Goal: Task Accomplishment & Management: Manage account settings

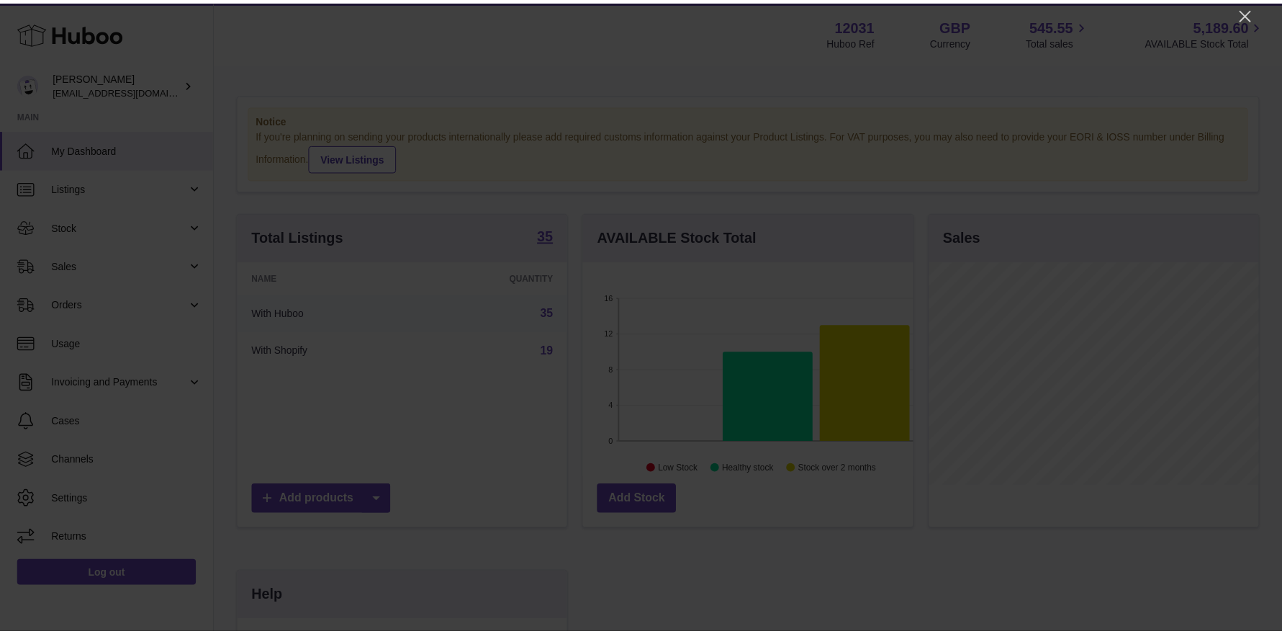
scroll to position [224, 333]
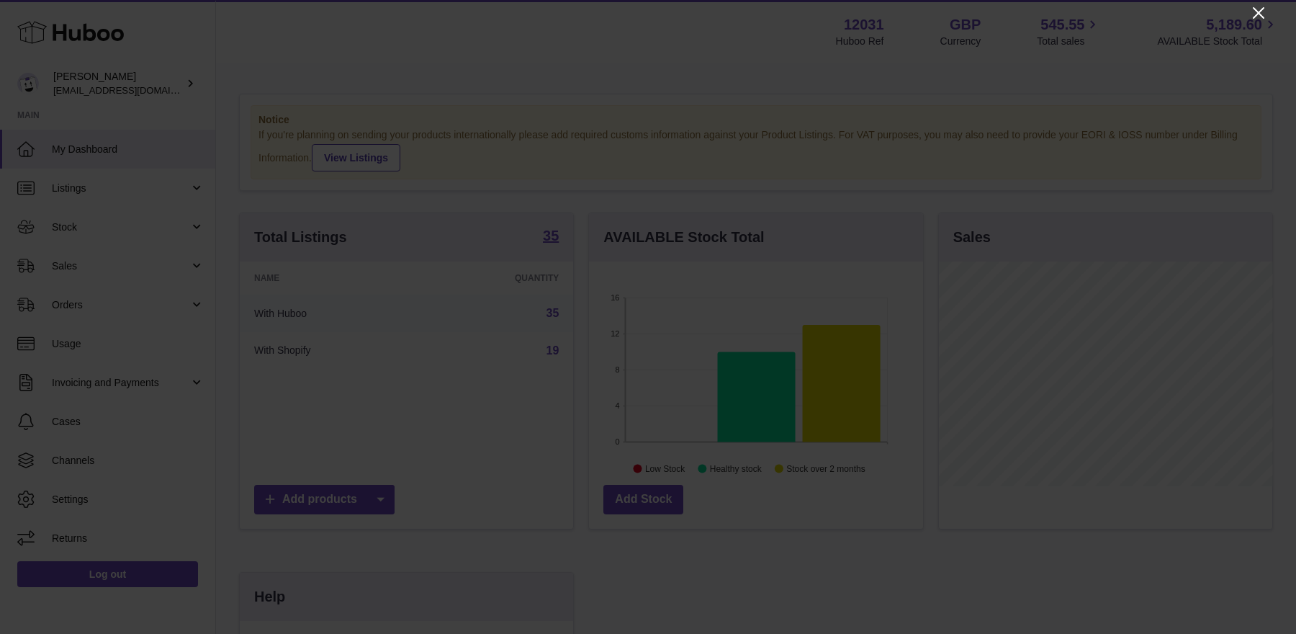
click at [1036, 12] on icon "Close" at bounding box center [1259, 13] width 12 height 12
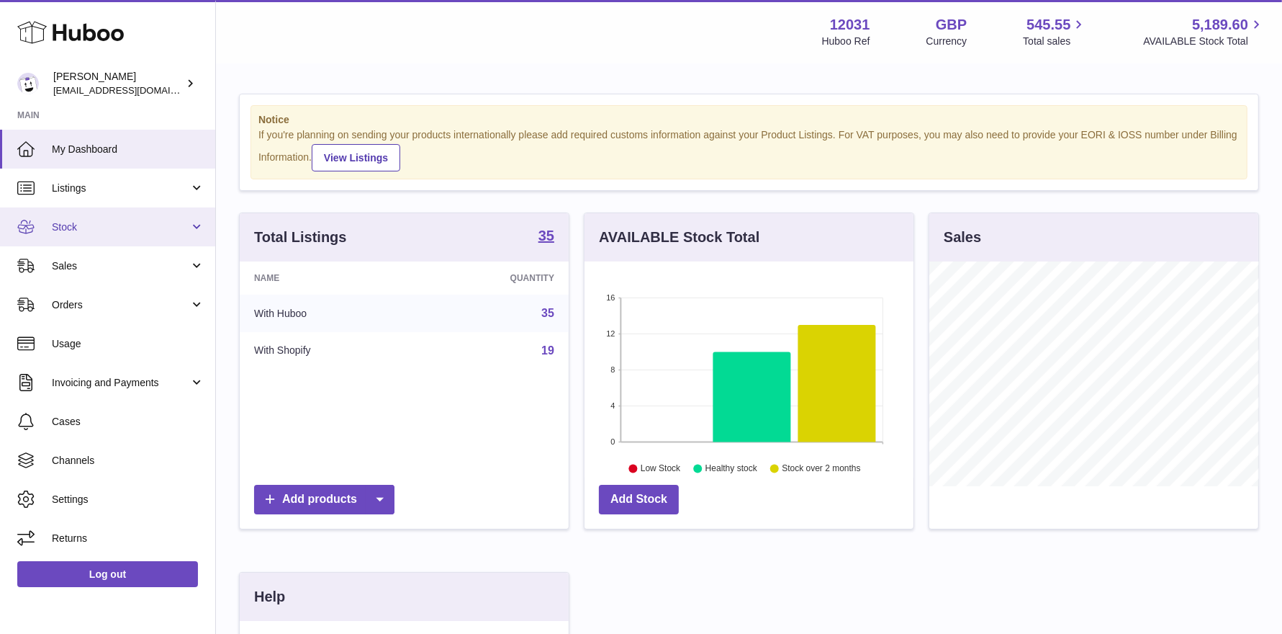
click at [71, 217] on link "Stock" at bounding box center [107, 226] width 215 height 39
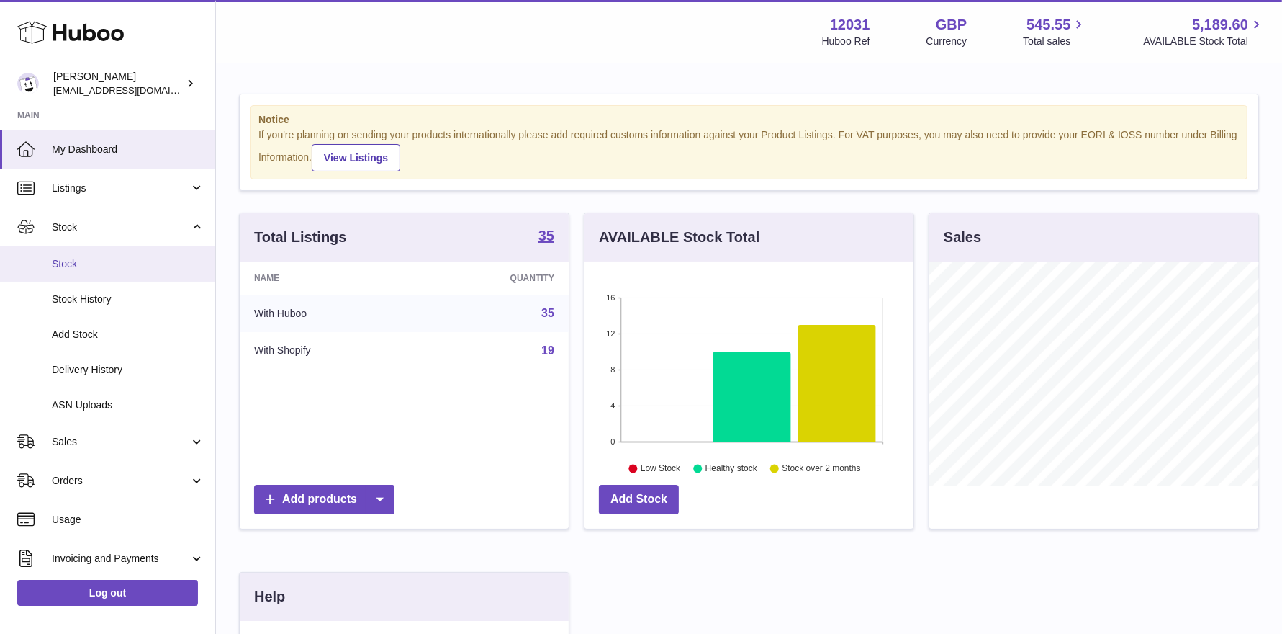
click at [82, 263] on span "Stock" at bounding box center [128, 264] width 153 height 14
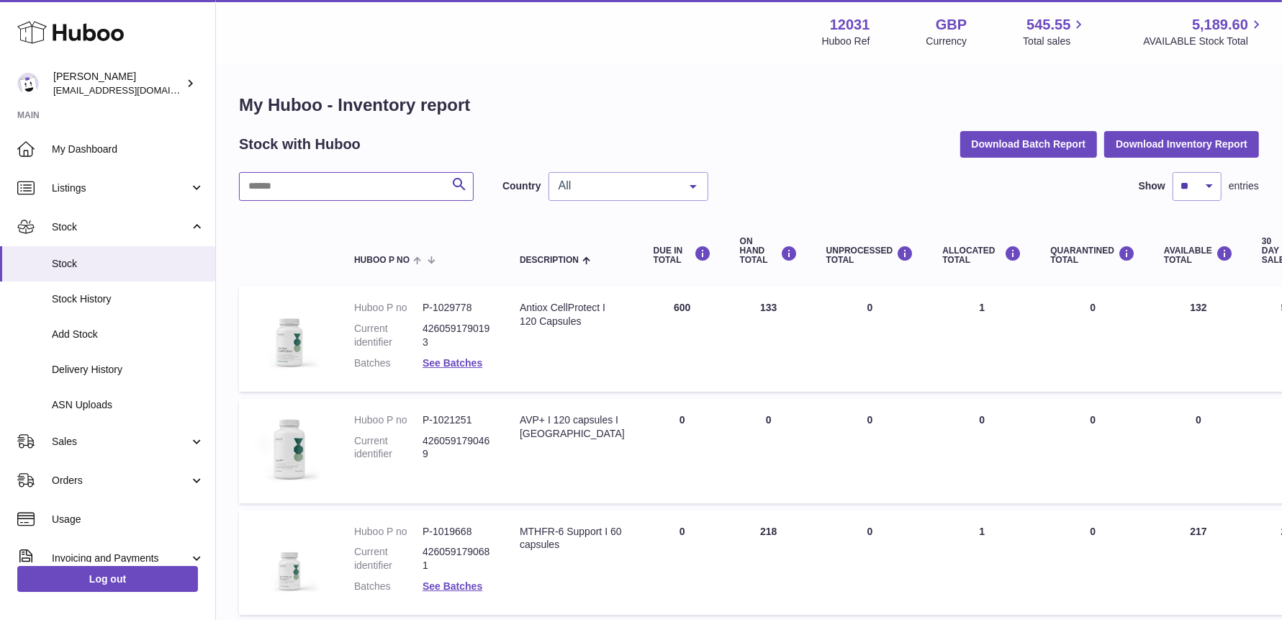
click at [418, 185] on input "text" at bounding box center [356, 186] width 235 height 29
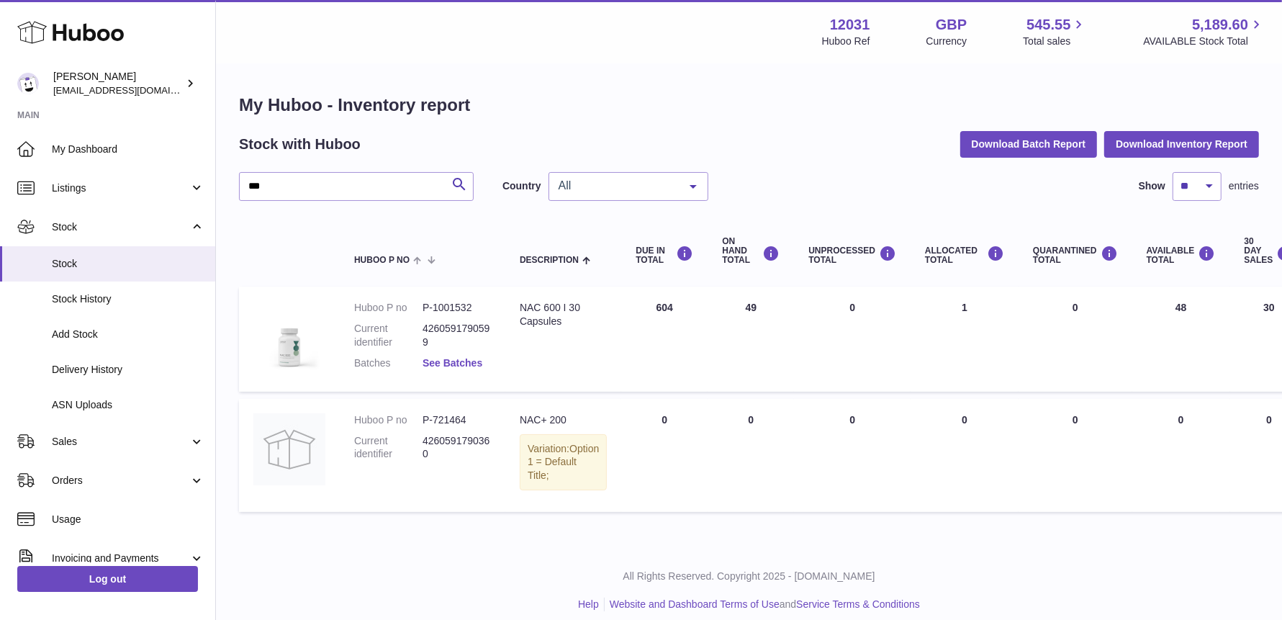
click at [439, 368] on link "See Batches" at bounding box center [453, 363] width 60 height 12
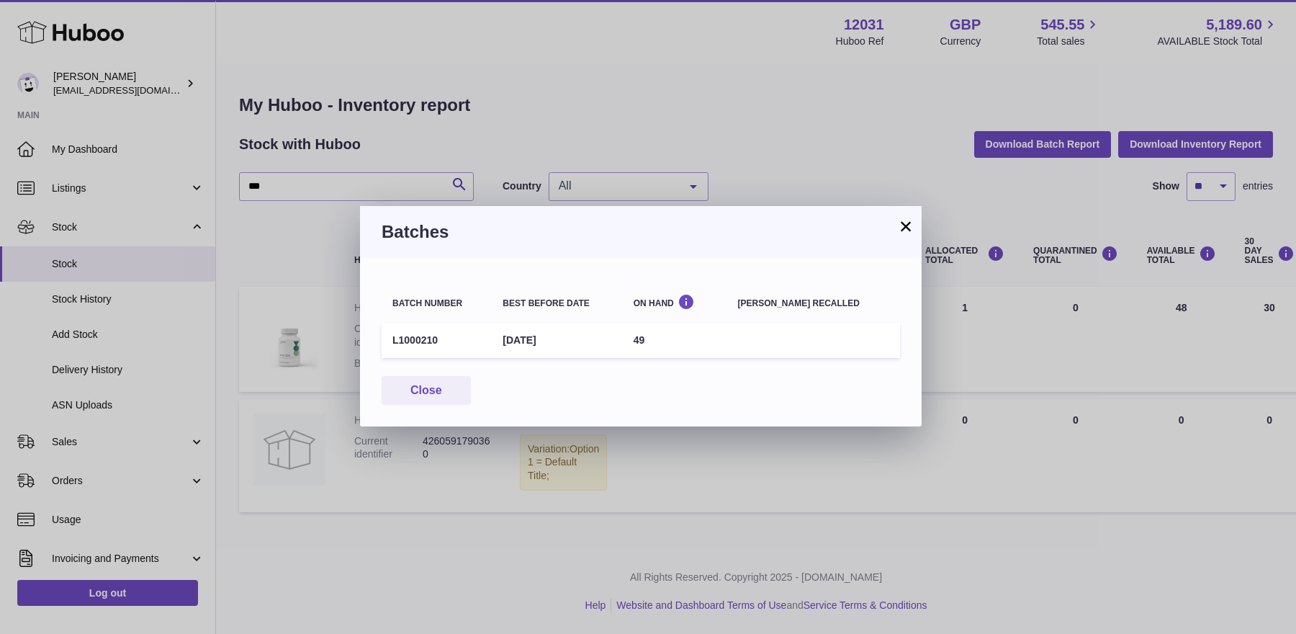
click at [906, 223] on button "×" at bounding box center [905, 225] width 17 height 17
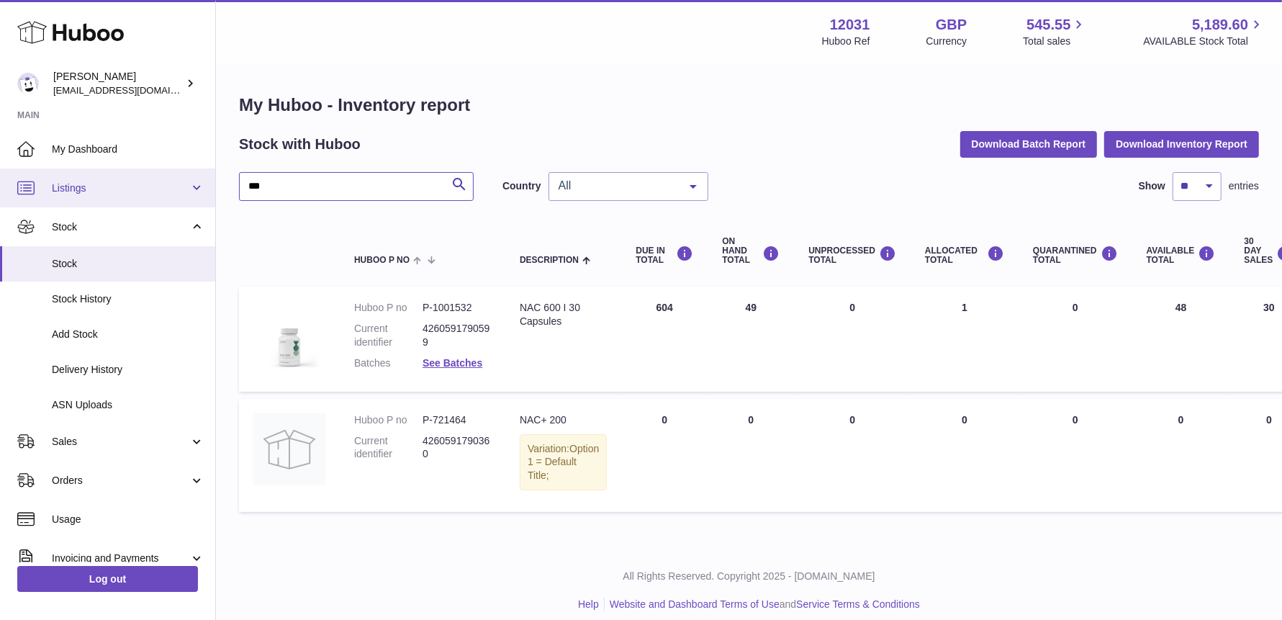
drag, startPoint x: 377, startPoint y: 192, endPoint x: 176, endPoint y: 195, distance: 200.9
click at [136, 192] on div "Huboo Fritzi Nicolaus admin@makewellforyou.com Main My Dashboard Listings Not w…" at bounding box center [641, 316] width 1282 height 633
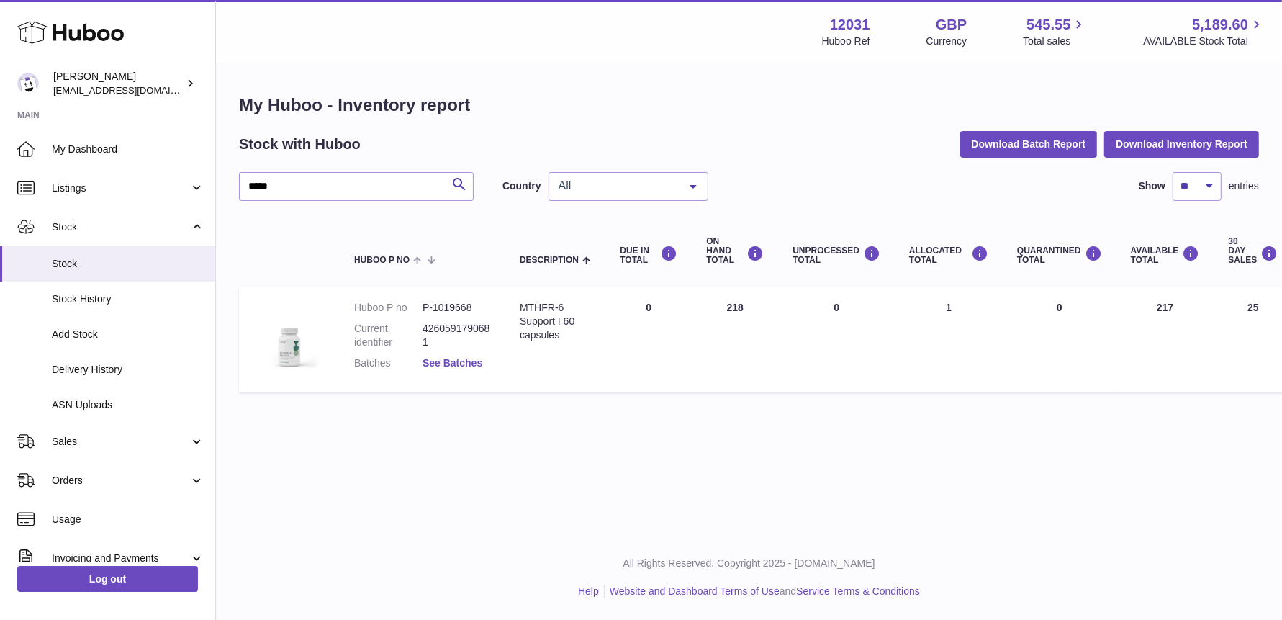
click at [469, 364] on link "See Batches" at bounding box center [453, 363] width 60 height 12
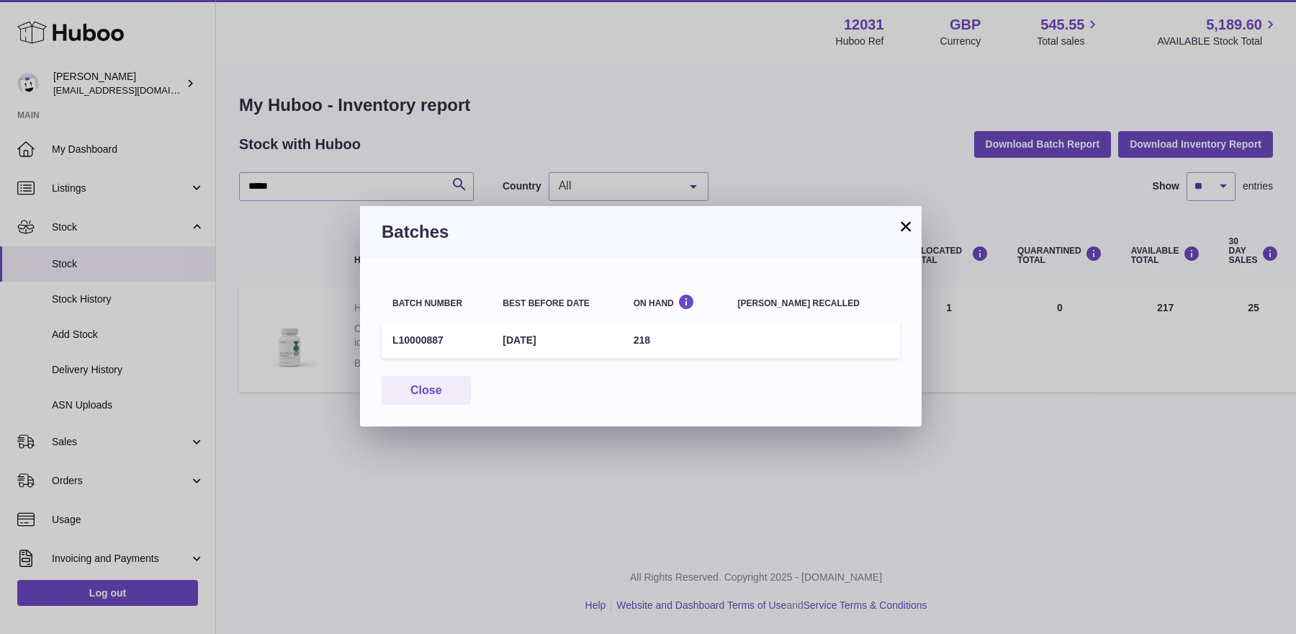
click at [902, 228] on button "×" at bounding box center [905, 225] width 17 height 17
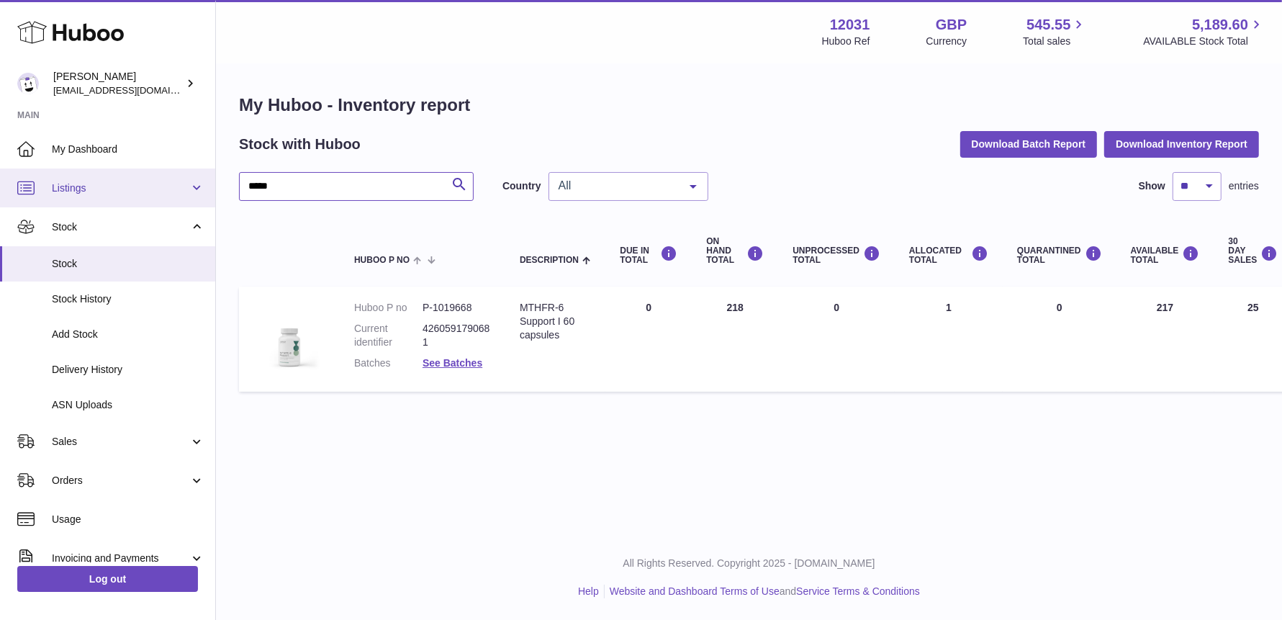
drag, startPoint x: 361, startPoint y: 188, endPoint x: 161, endPoint y: 190, distance: 200.2
click at [138, 177] on div "Huboo Fritzi Nicolaus admin@makewellforyou.com Main My Dashboard Listings Not w…" at bounding box center [641, 310] width 1282 height 620
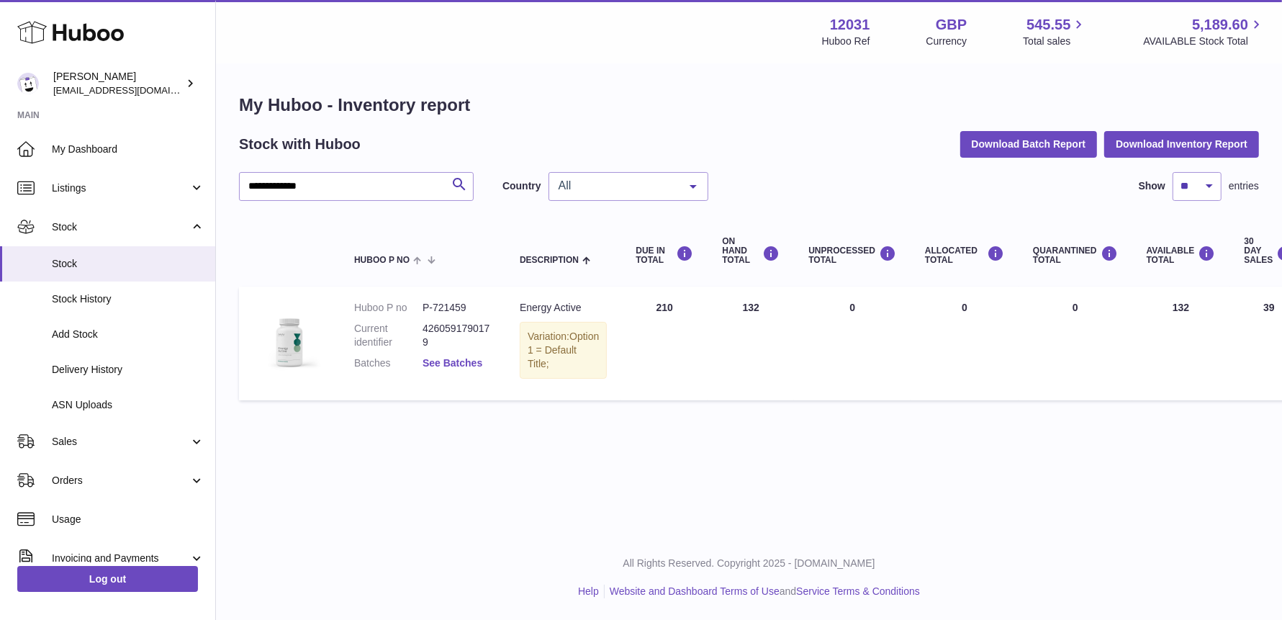
click at [467, 364] on link "See Batches" at bounding box center [453, 363] width 60 height 12
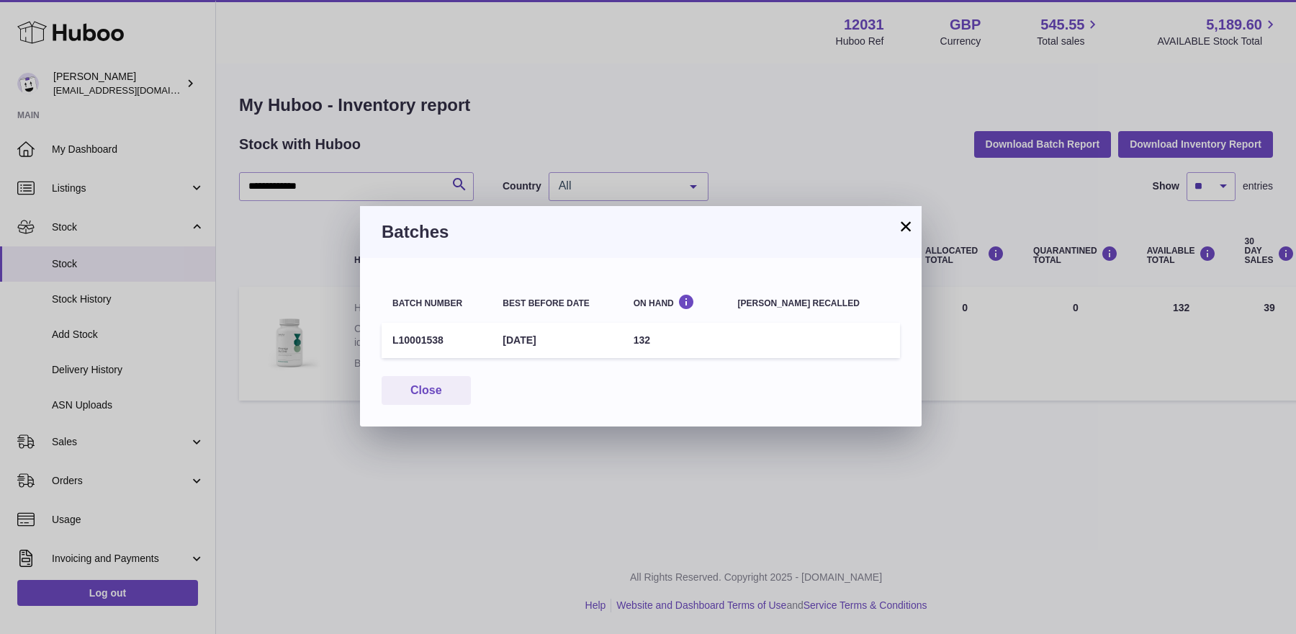
click at [901, 219] on button "×" at bounding box center [905, 225] width 17 height 17
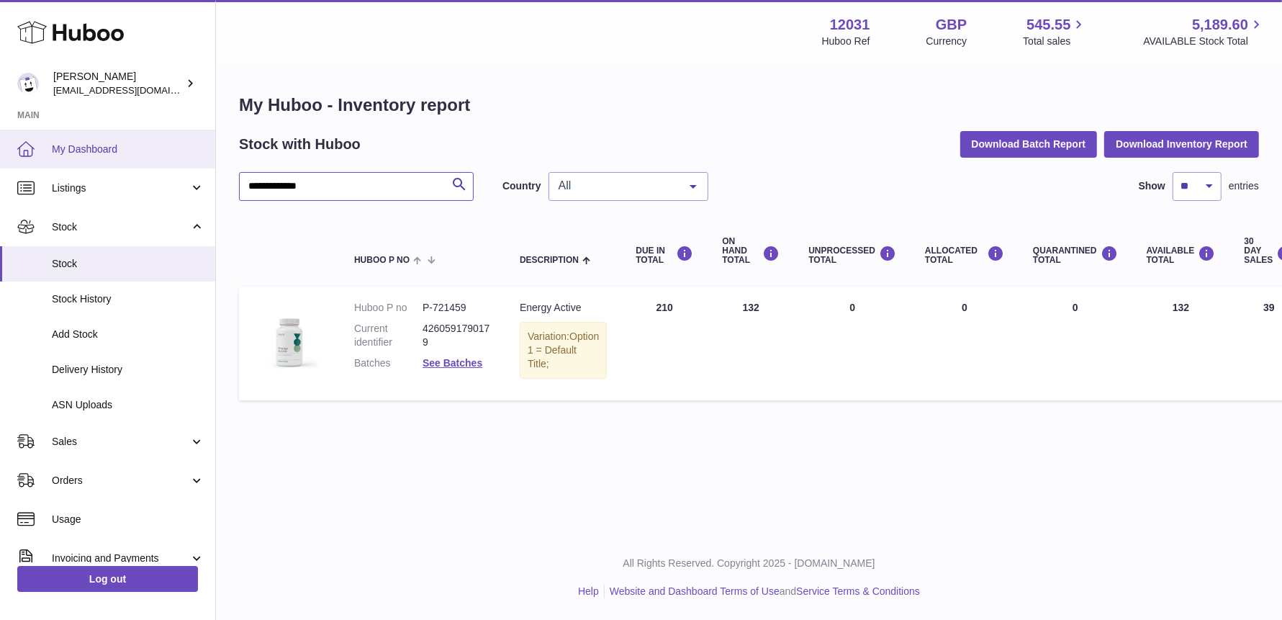
drag, startPoint x: 357, startPoint y: 187, endPoint x: 32, endPoint y: 145, distance: 328.2
click at [24, 147] on div "**********" at bounding box center [641, 310] width 1282 height 620
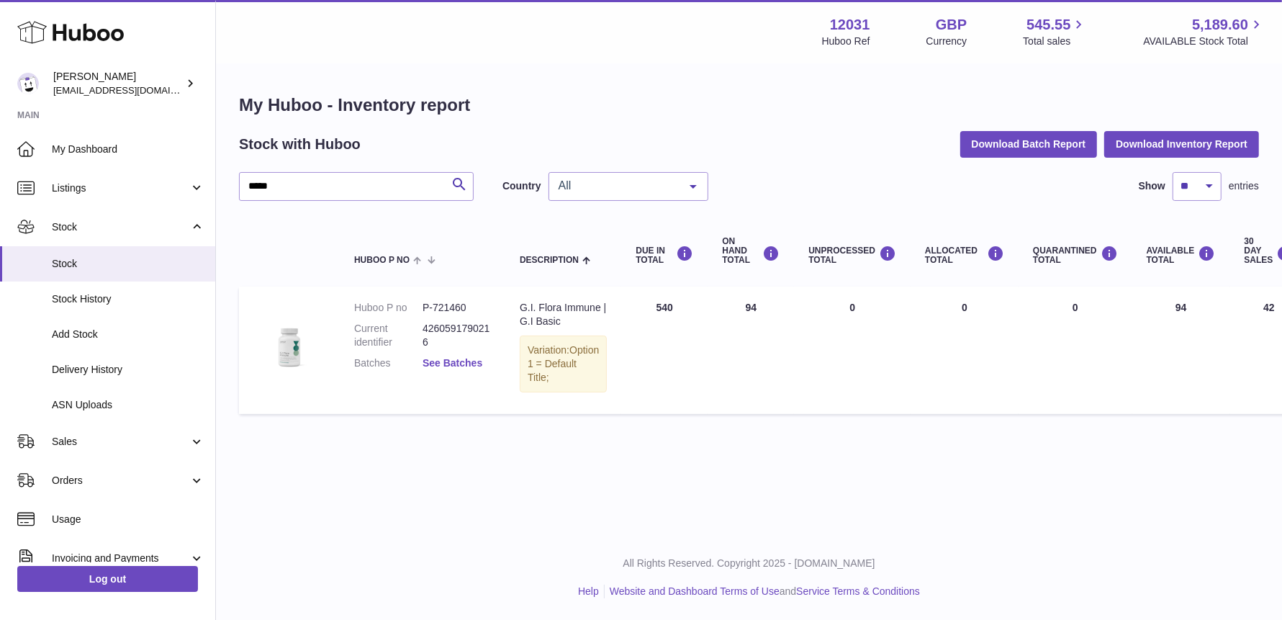
click at [432, 366] on link "See Batches" at bounding box center [453, 363] width 60 height 12
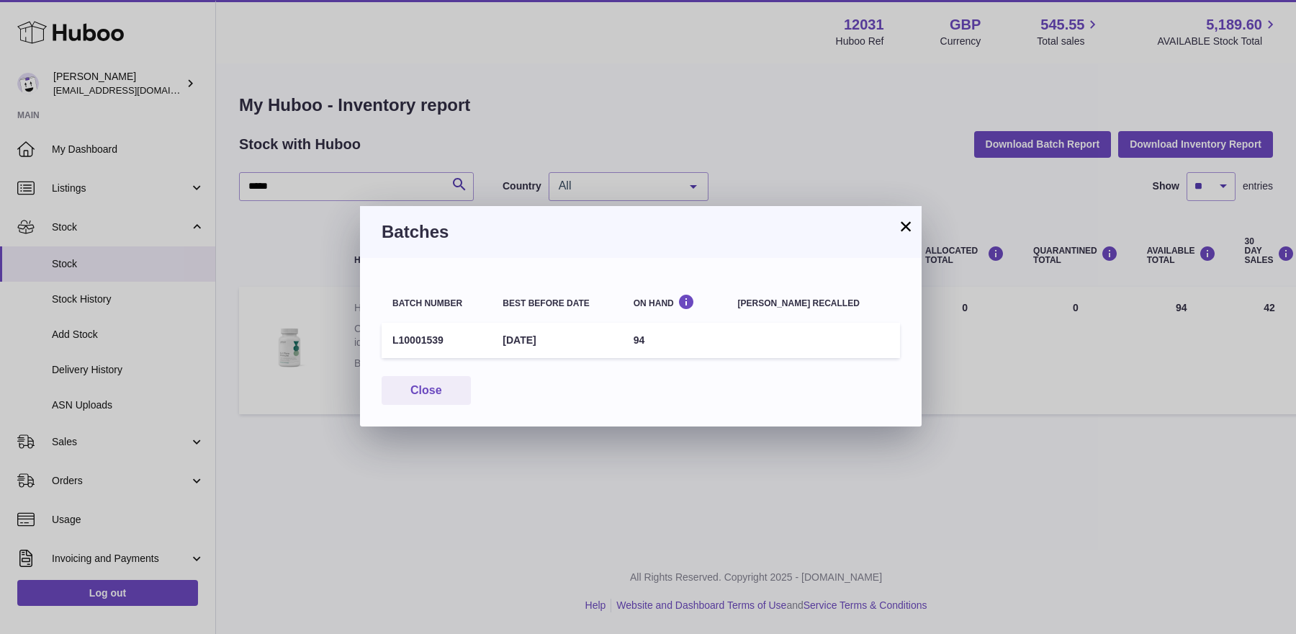
click at [903, 224] on button "×" at bounding box center [905, 225] width 17 height 17
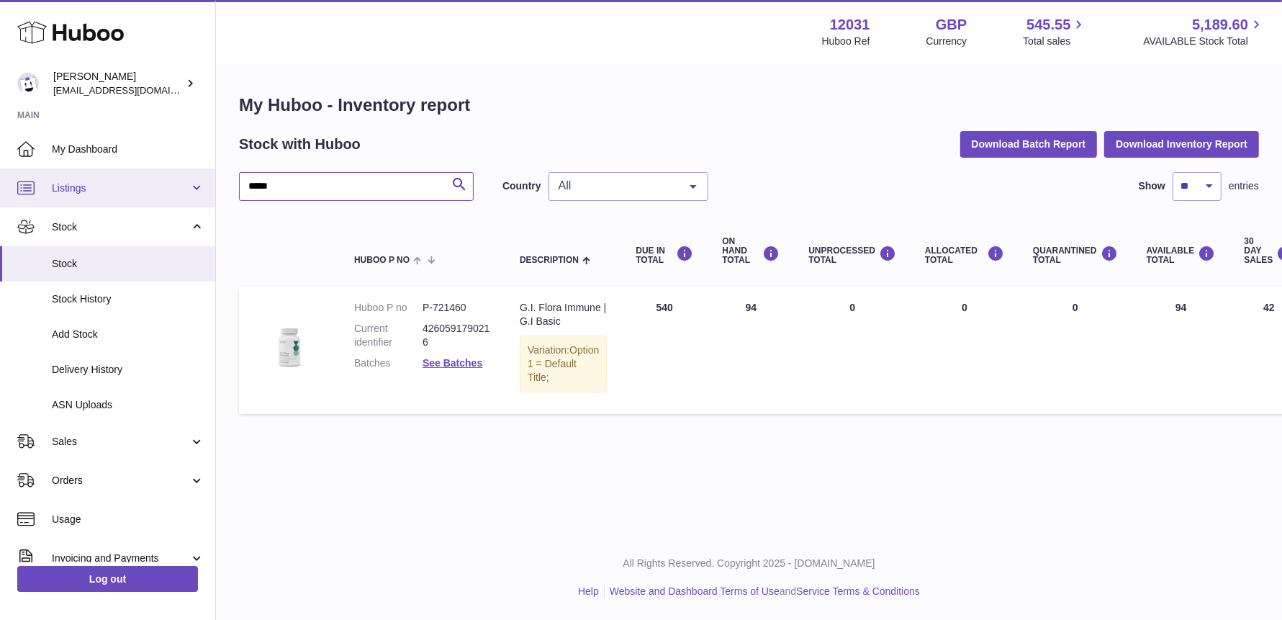
drag, startPoint x: 271, startPoint y: 189, endPoint x: 233, endPoint y: 182, distance: 38.8
click at [176, 172] on div "Huboo Fritzi Nicolaus admin@makewellforyou.com Main My Dashboard Listings Not w…" at bounding box center [641, 310] width 1282 height 620
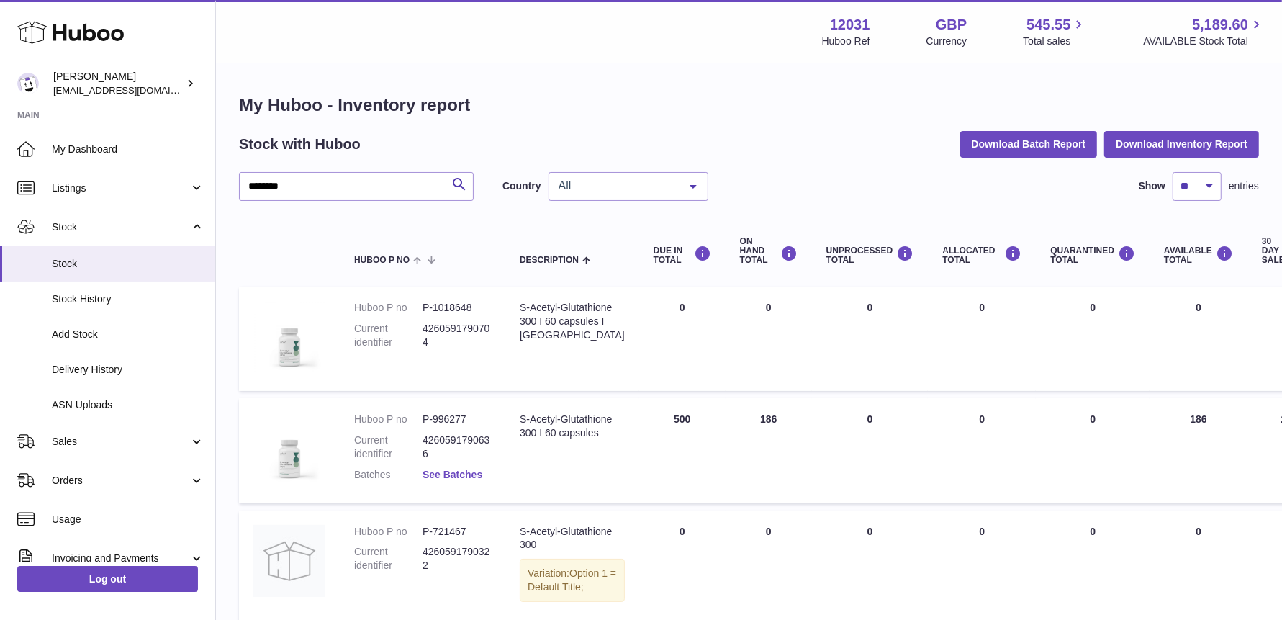
click at [447, 472] on link "See Batches" at bounding box center [453, 475] width 60 height 12
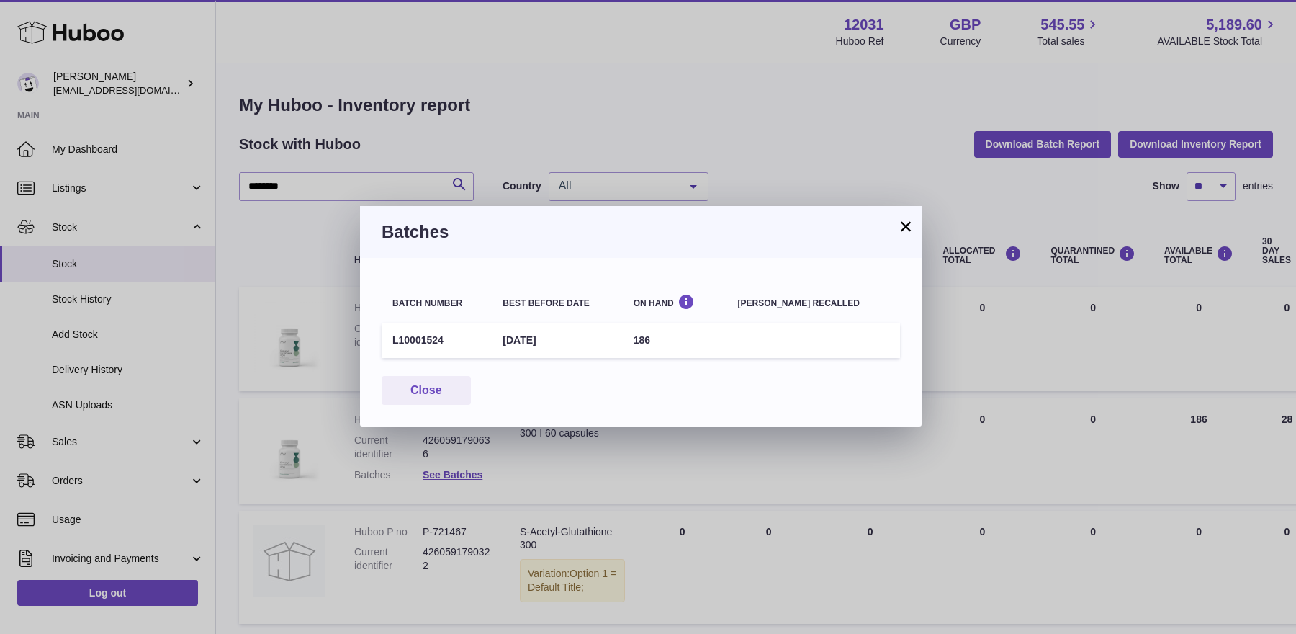
click at [908, 221] on button "×" at bounding box center [905, 225] width 17 height 17
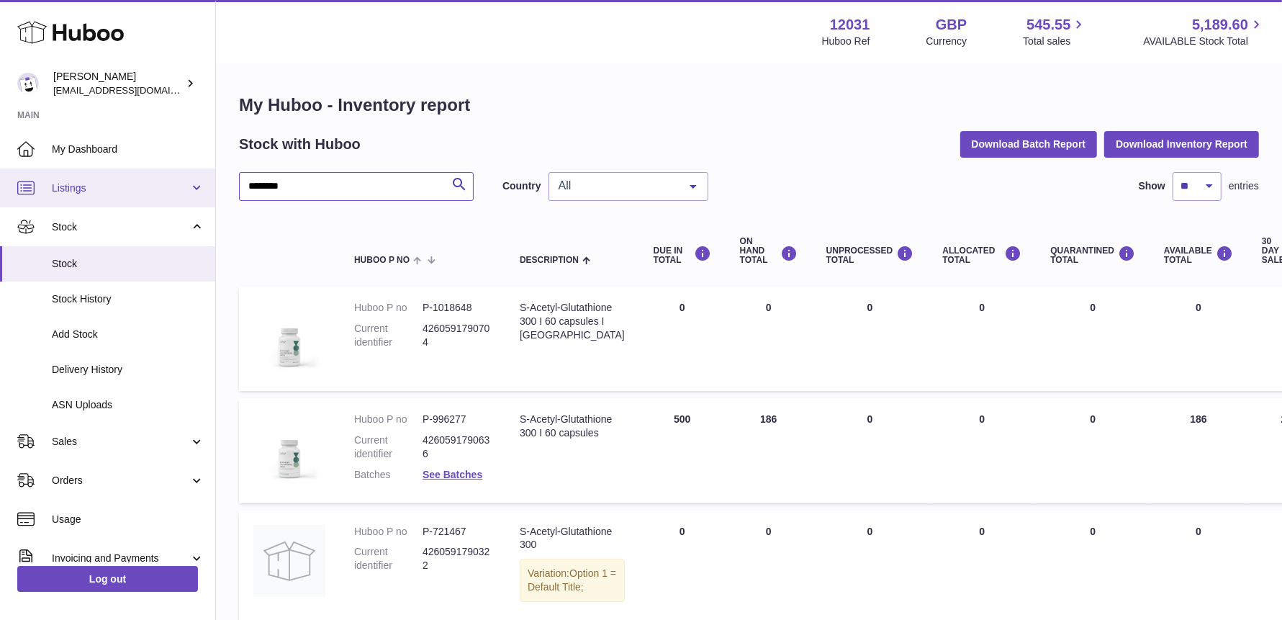
drag, startPoint x: 390, startPoint y: 189, endPoint x: 138, endPoint y: 189, distance: 251.3
click at [139, 189] on div "Huboo Fritzi Nicolaus admin@makewellforyou.com Main My Dashboard Listings Not w…" at bounding box center [641, 372] width 1282 height 744
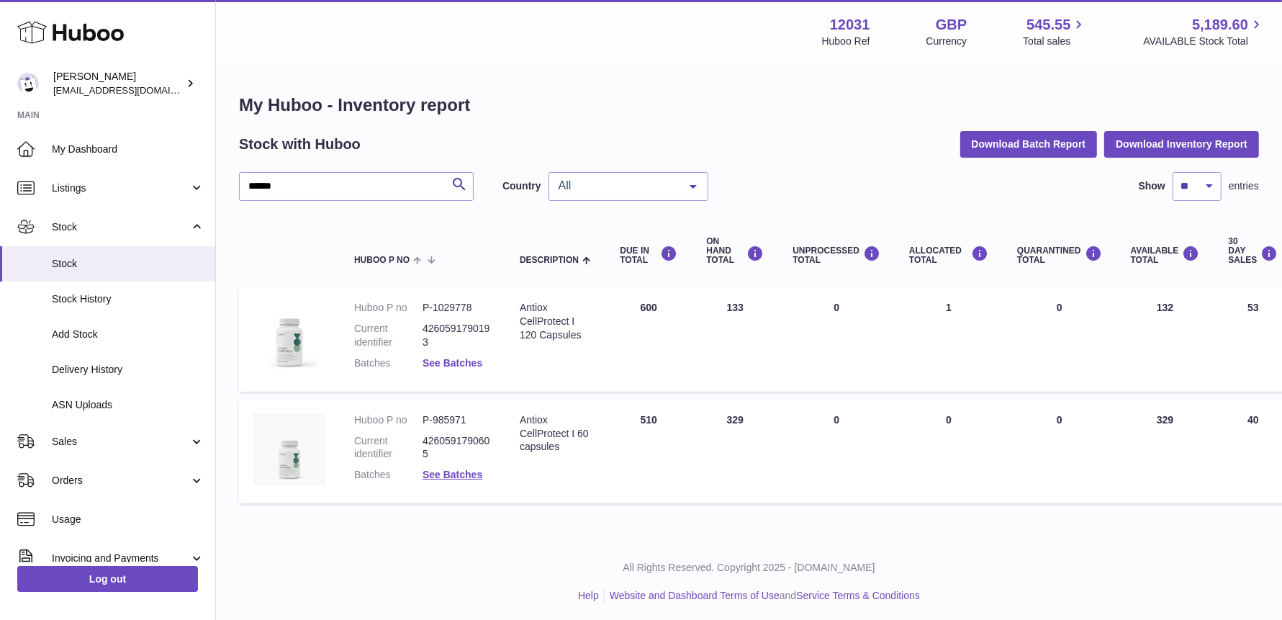
click at [451, 363] on link "See Batches" at bounding box center [453, 363] width 60 height 12
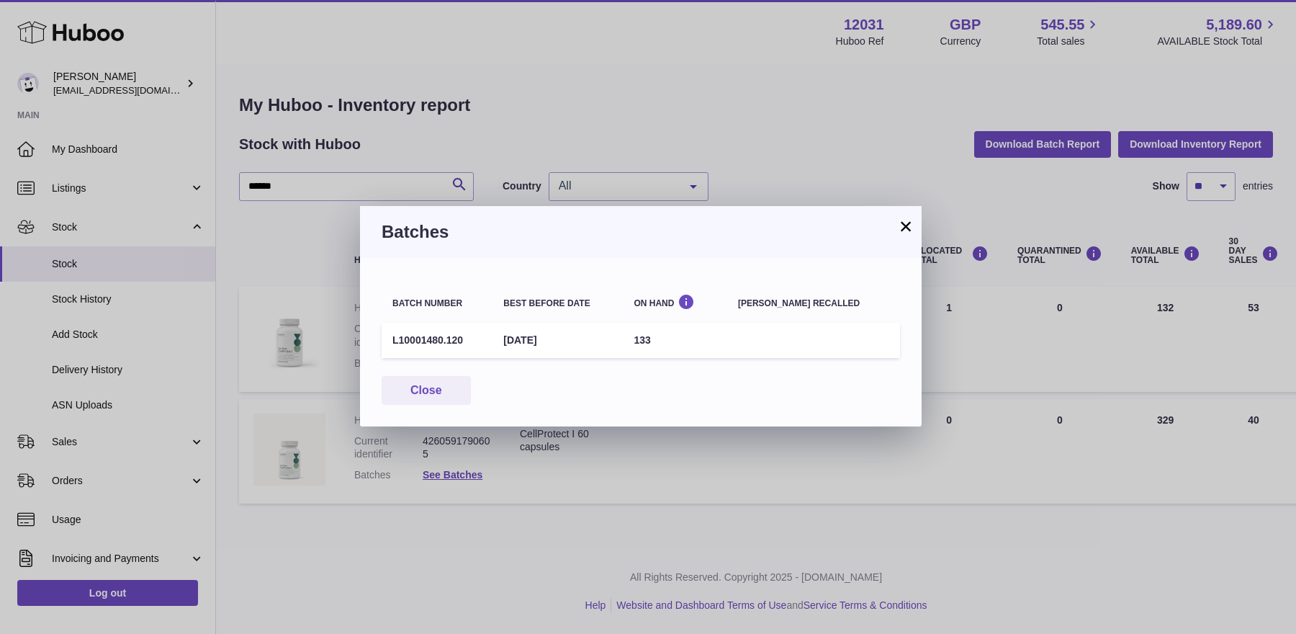
click at [904, 228] on button "×" at bounding box center [905, 225] width 17 height 17
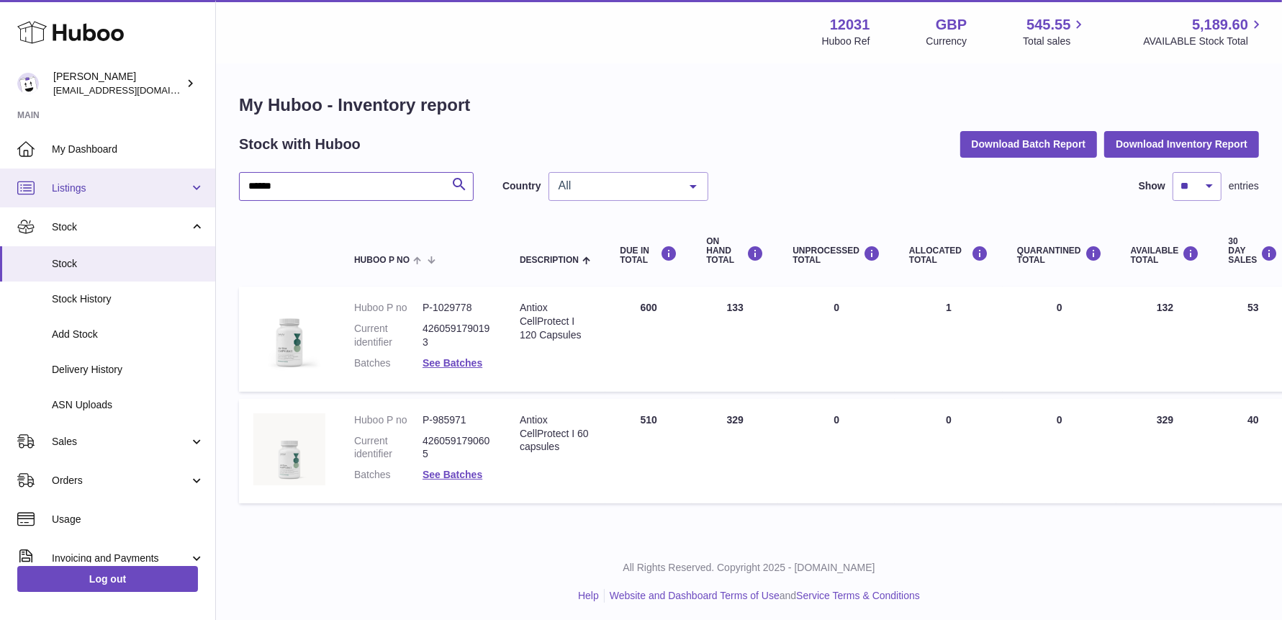
drag, startPoint x: 372, startPoint y: 186, endPoint x: 9, endPoint y: 189, distance: 362.9
click at [12, 189] on div "Huboo Fritzi Nicolaus admin@makewellforyou.com Main My Dashboard Listings Not w…" at bounding box center [641, 312] width 1282 height 624
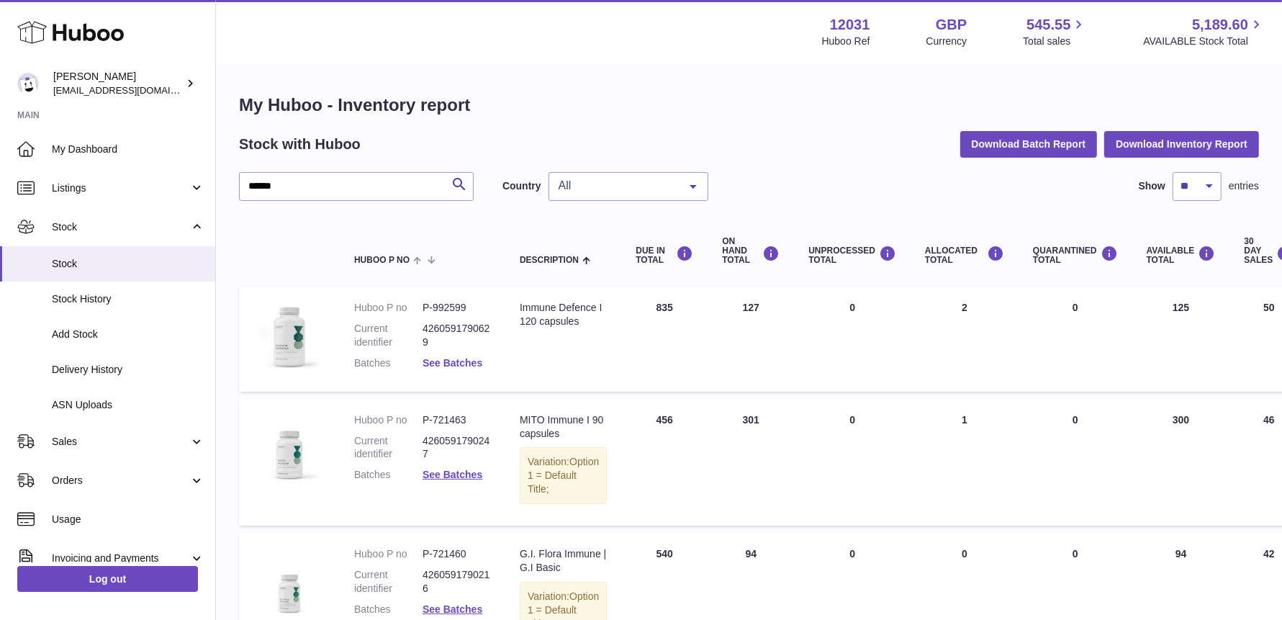
click at [449, 363] on link "See Batches" at bounding box center [453, 363] width 60 height 12
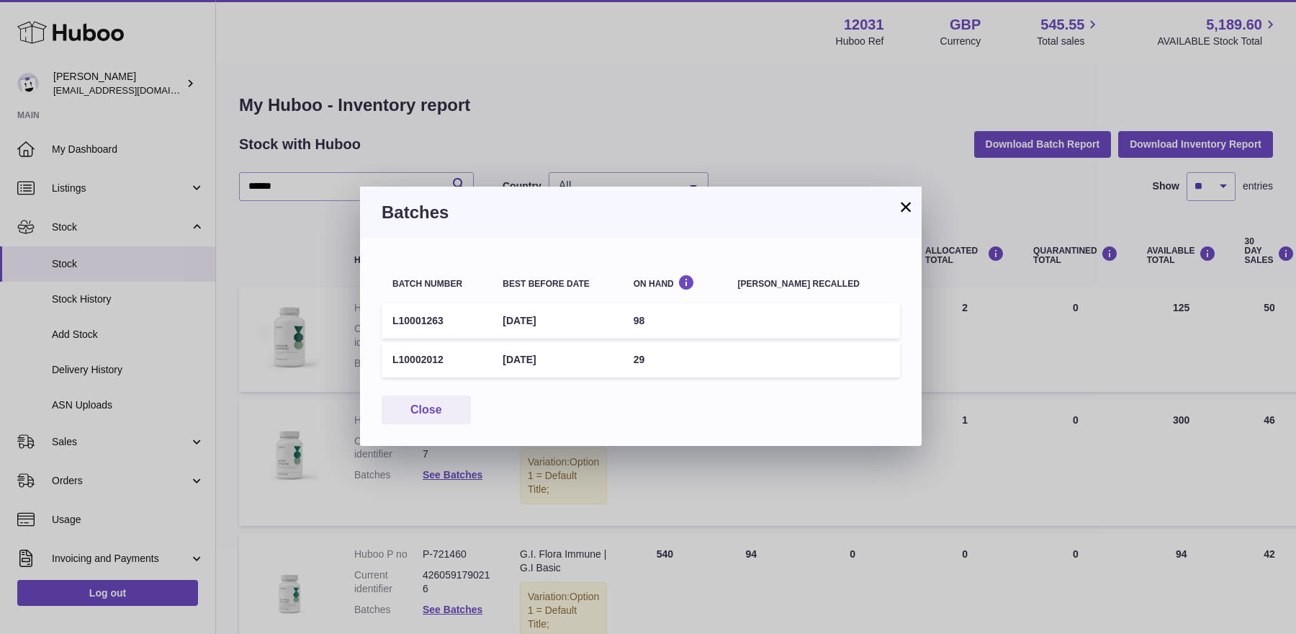
click at [901, 205] on button "×" at bounding box center [905, 206] width 17 height 17
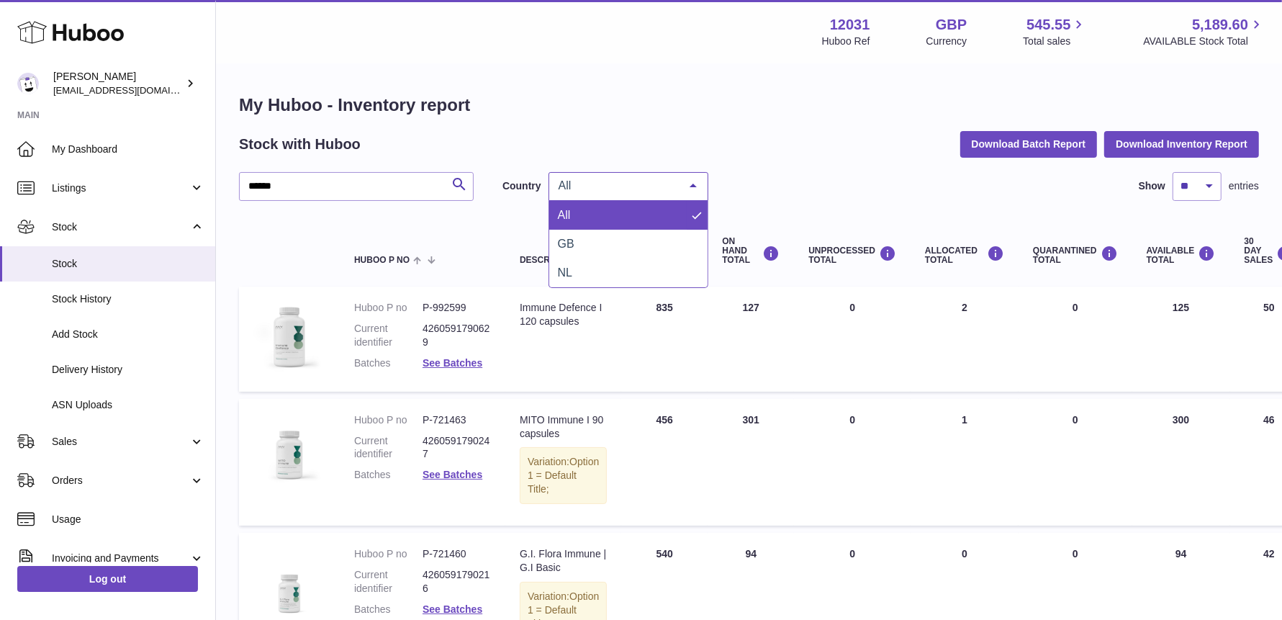
click at [660, 184] on span "All" at bounding box center [617, 186] width 124 height 14
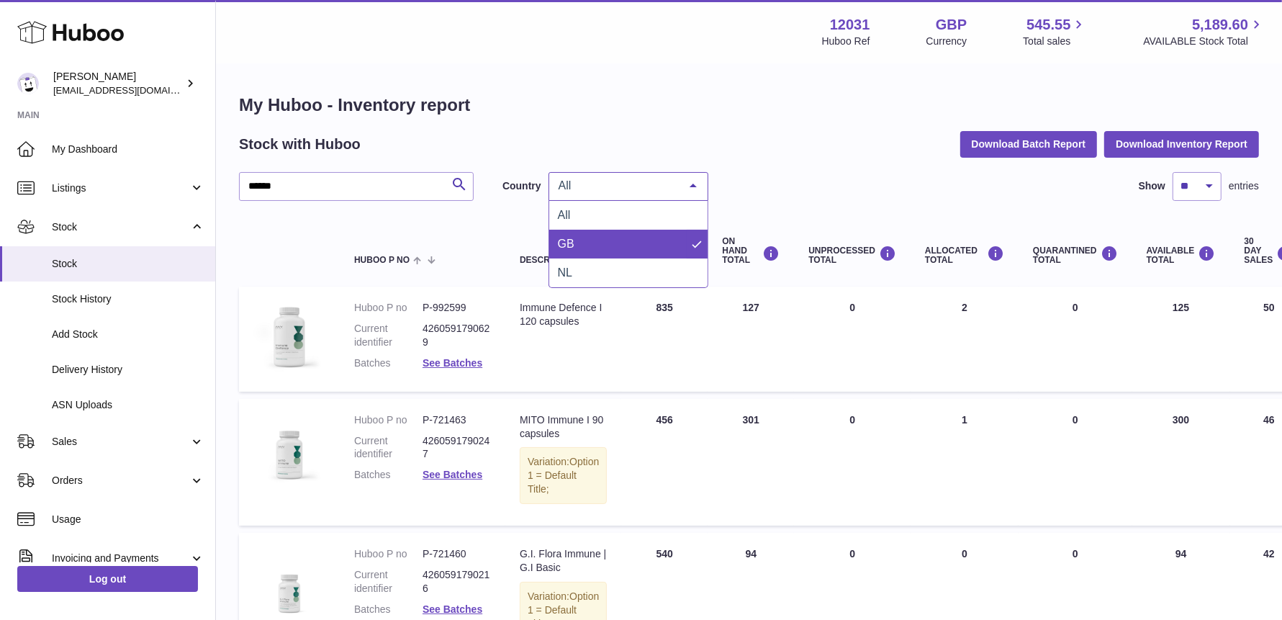
click at [611, 248] on span "GB" at bounding box center [628, 244] width 158 height 29
click at [479, 364] on link "See Batches" at bounding box center [453, 363] width 60 height 12
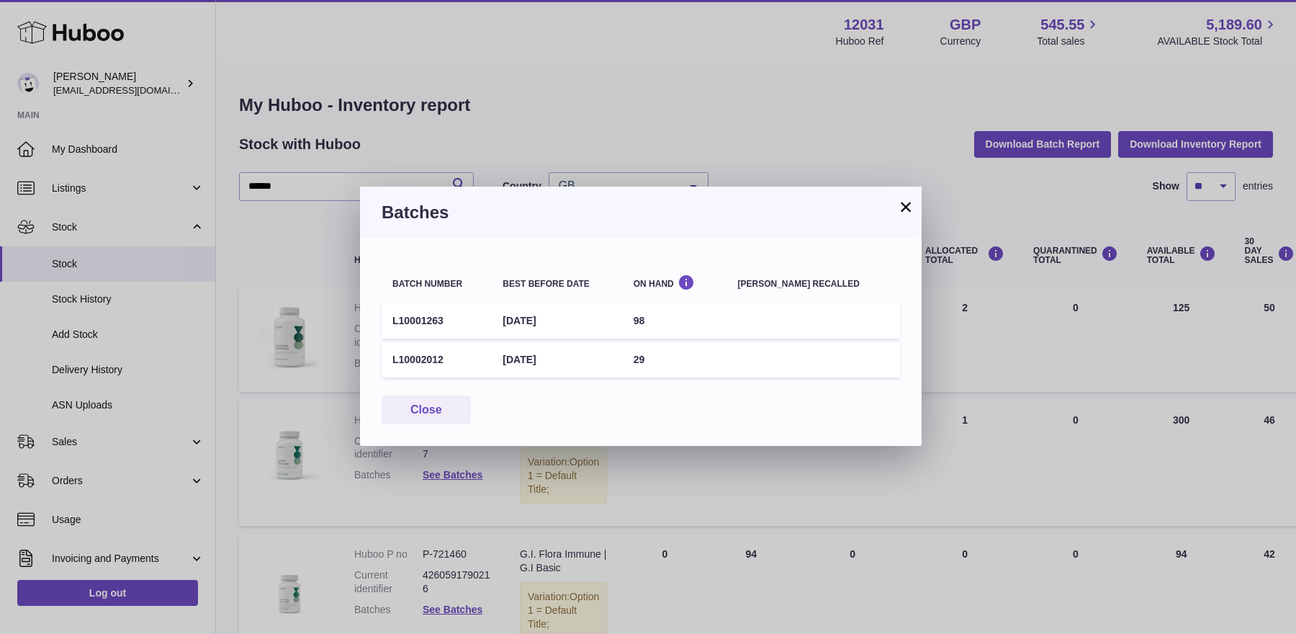
click at [909, 209] on button "×" at bounding box center [905, 206] width 17 height 17
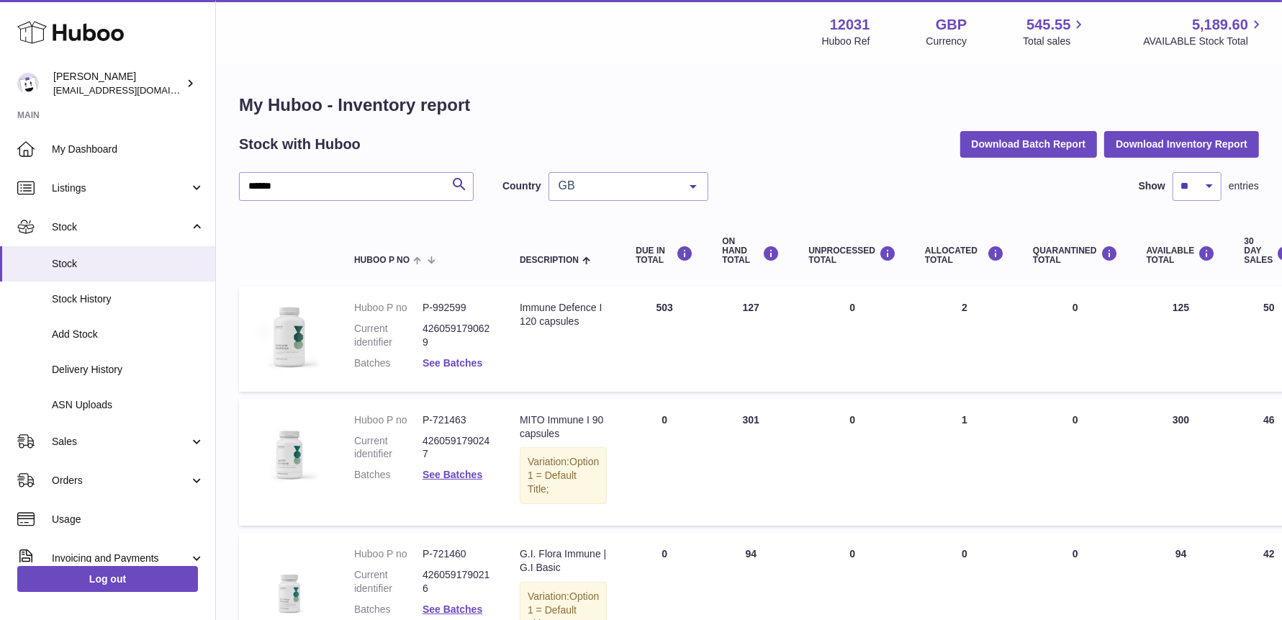
click at [440, 359] on link "See Batches" at bounding box center [453, 363] width 60 height 12
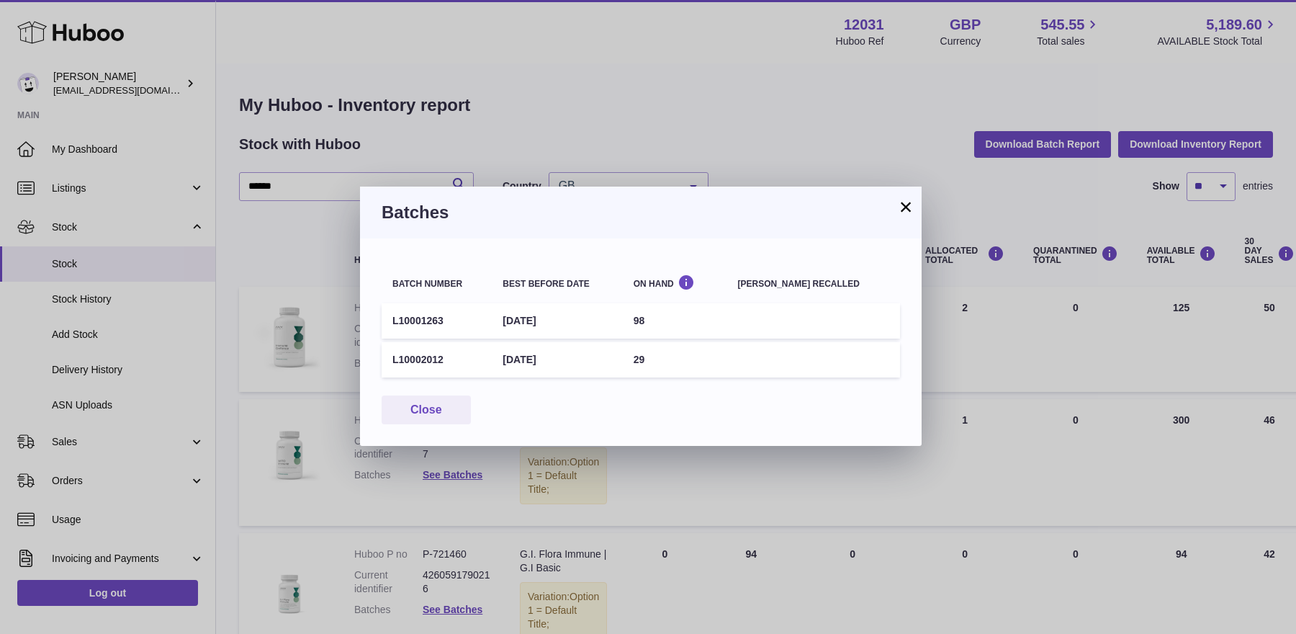
click at [392, 318] on td "L10001263" at bounding box center [437, 320] width 110 height 35
click at [906, 207] on button "×" at bounding box center [905, 206] width 17 height 17
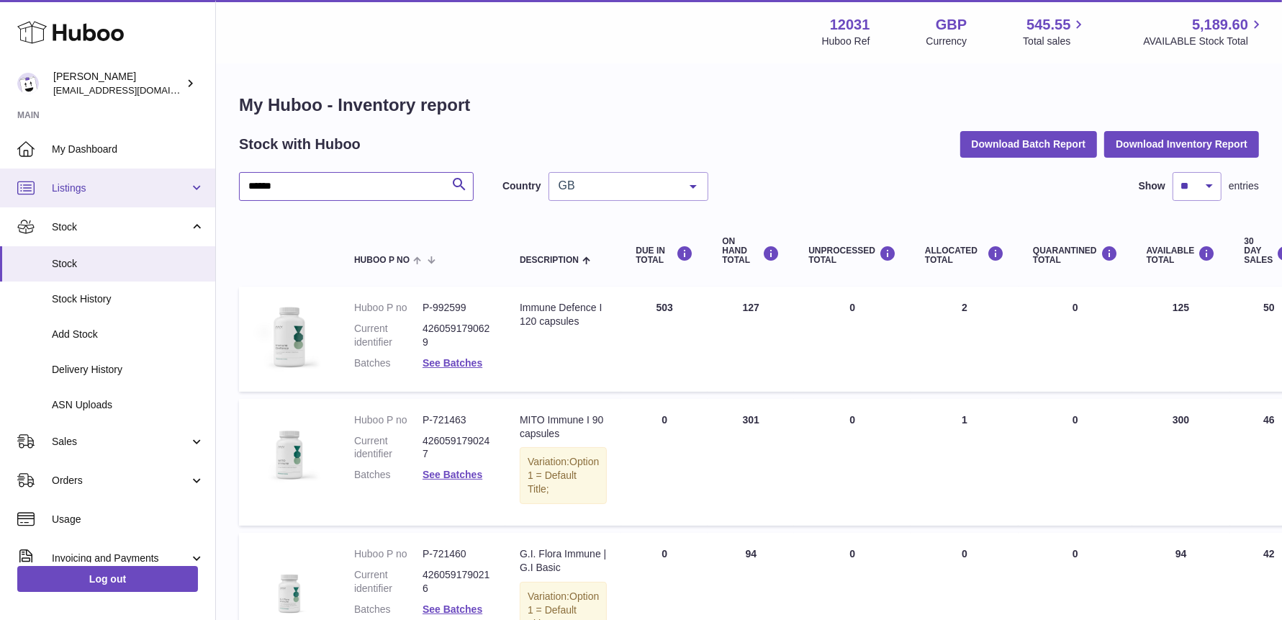
drag, startPoint x: 305, startPoint y: 186, endPoint x: 63, endPoint y: 186, distance: 242.6
click at [63, 186] on div "Huboo Fritzi Nicolaus admin@makewellforyou.com Main My Dashboard Listings Not w…" at bounding box center [641, 457] width 1282 height 915
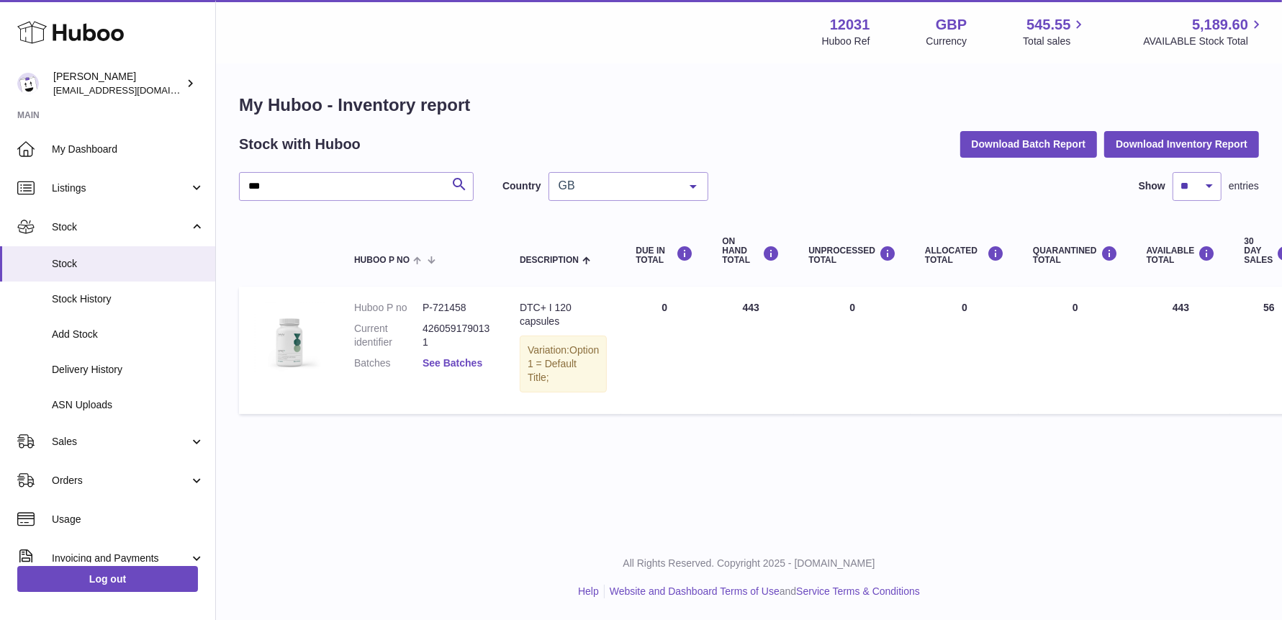
click at [448, 366] on link "See Batches" at bounding box center [453, 363] width 60 height 12
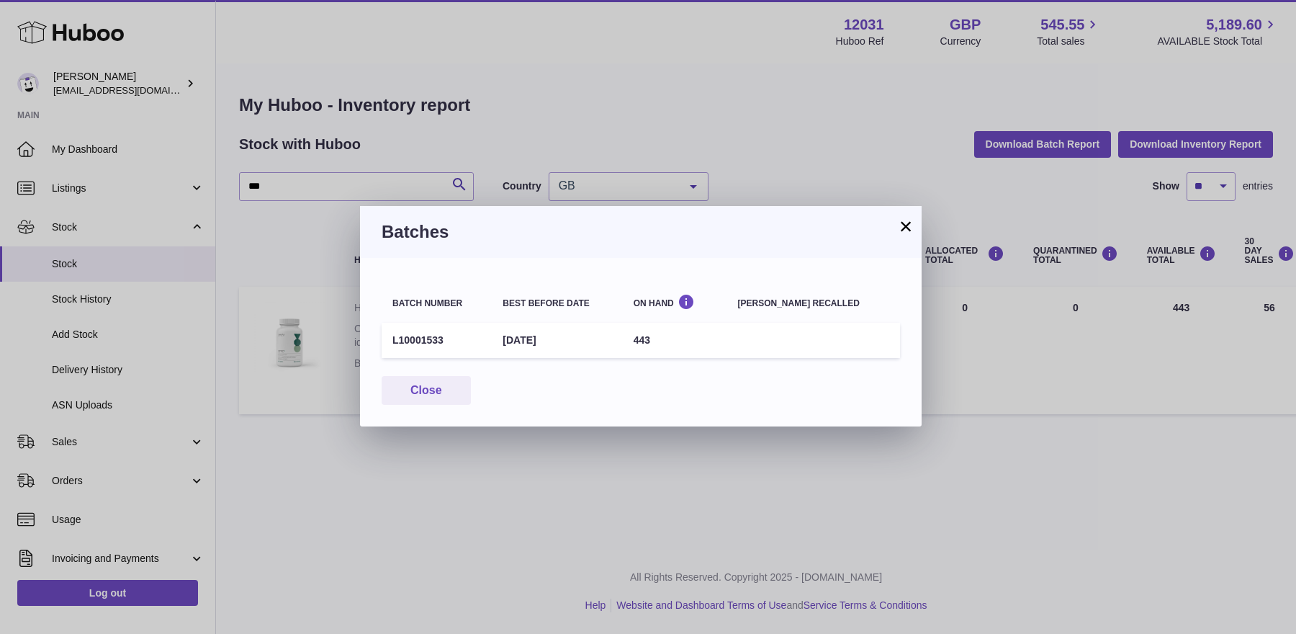
click at [915, 212] on div "Batches" at bounding box center [641, 232] width 562 height 52
drag, startPoint x: 910, startPoint y: 218, endPoint x: 866, endPoint y: 246, distance: 51.7
click at [909, 219] on button "×" at bounding box center [905, 225] width 17 height 17
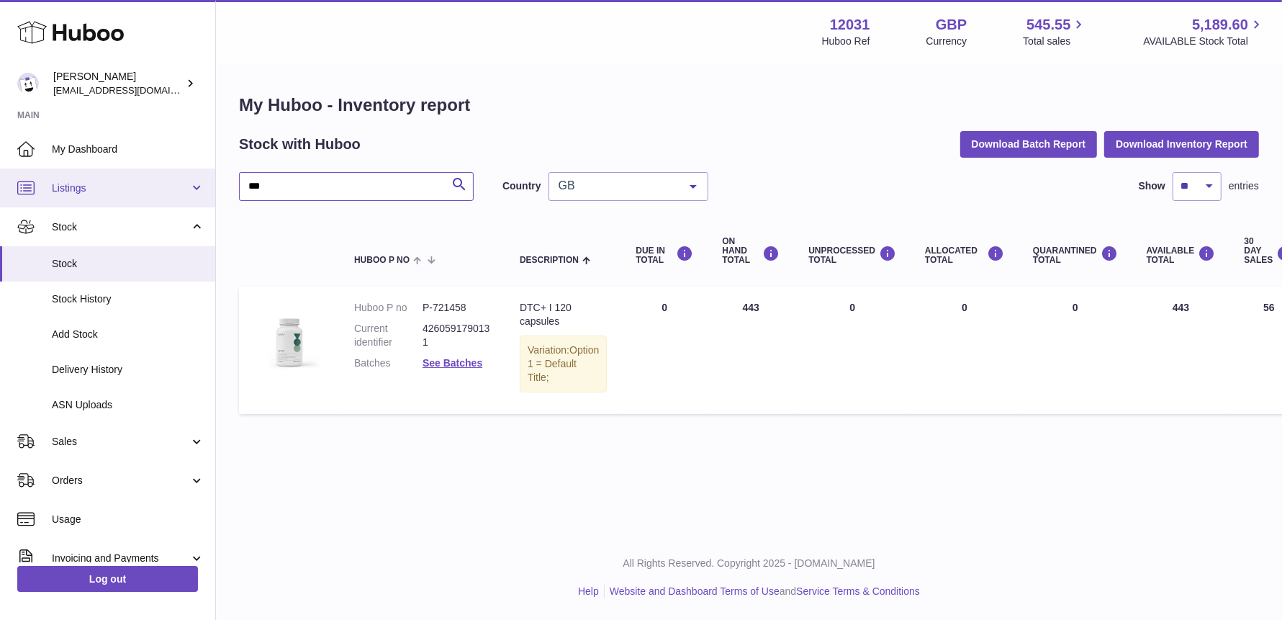
drag, startPoint x: 278, startPoint y: 189, endPoint x: 114, endPoint y: 181, distance: 163.6
click at [120, 184] on div "Huboo Fritzi Nicolaus admin@makewellforyou.com Main My Dashboard Listings Not w…" at bounding box center [641, 310] width 1282 height 620
click at [439, 364] on link "See Batches" at bounding box center [453, 363] width 60 height 12
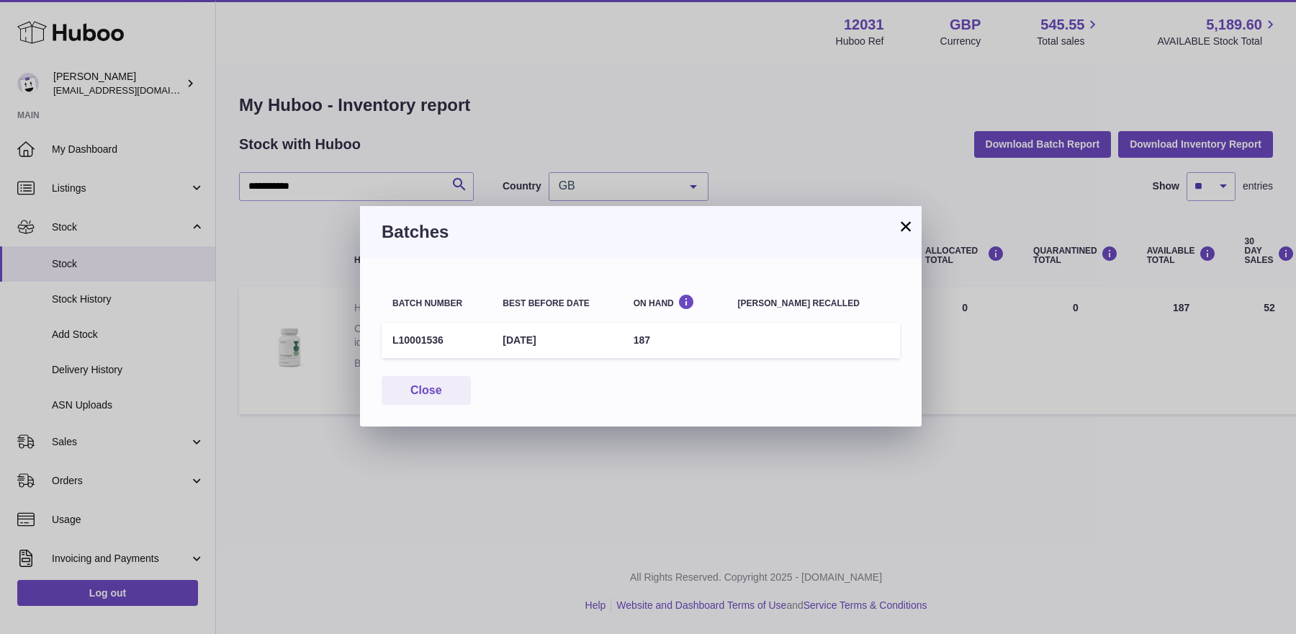
click at [910, 228] on button "×" at bounding box center [905, 225] width 17 height 17
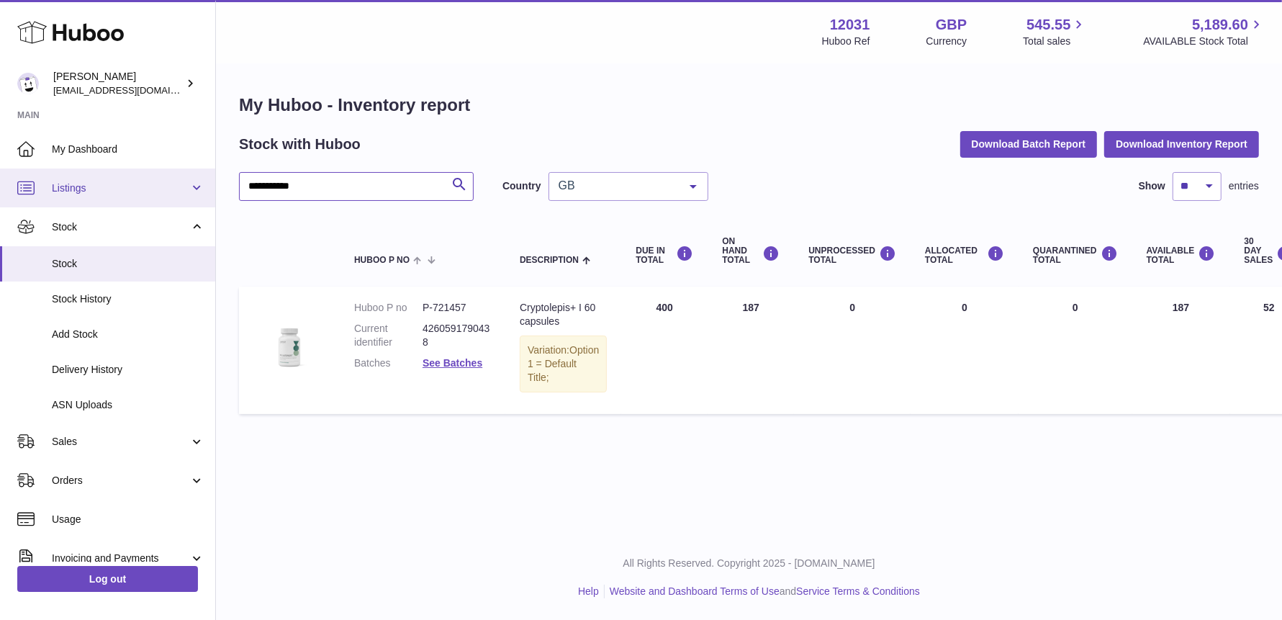
drag, startPoint x: 331, startPoint y: 194, endPoint x: 107, endPoint y: 180, distance: 225.1
click at [107, 180] on div "**********" at bounding box center [641, 310] width 1282 height 620
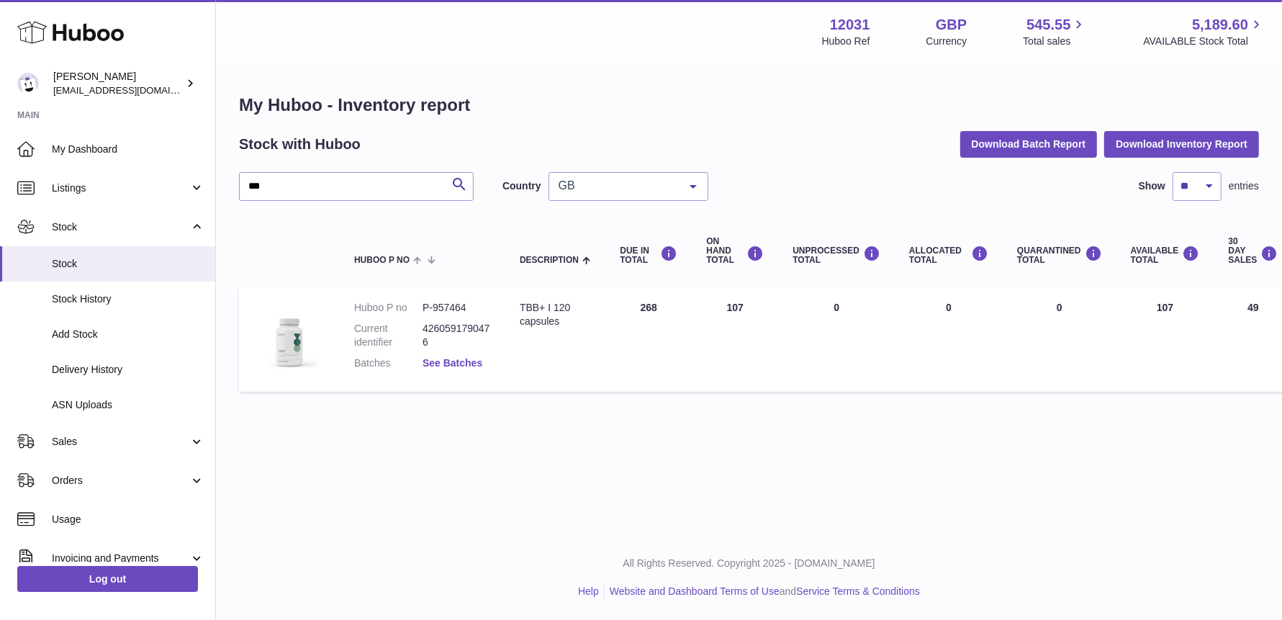
click at [444, 364] on link "See Batches" at bounding box center [453, 363] width 60 height 12
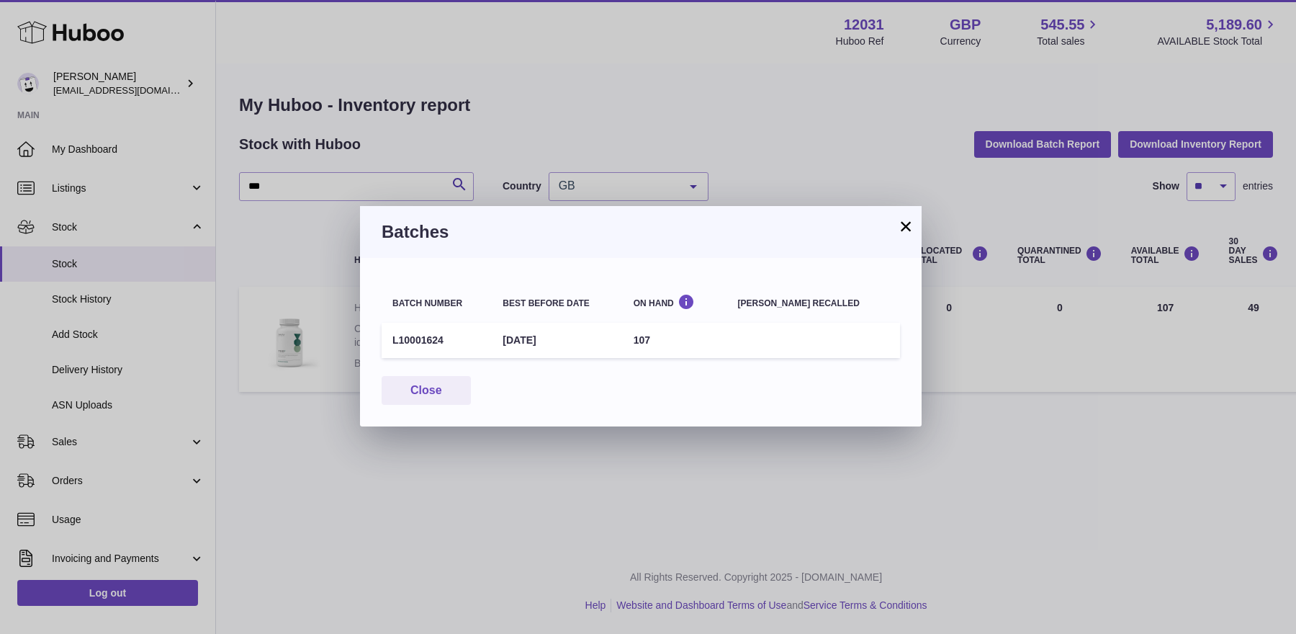
click at [902, 217] on button "×" at bounding box center [905, 225] width 17 height 17
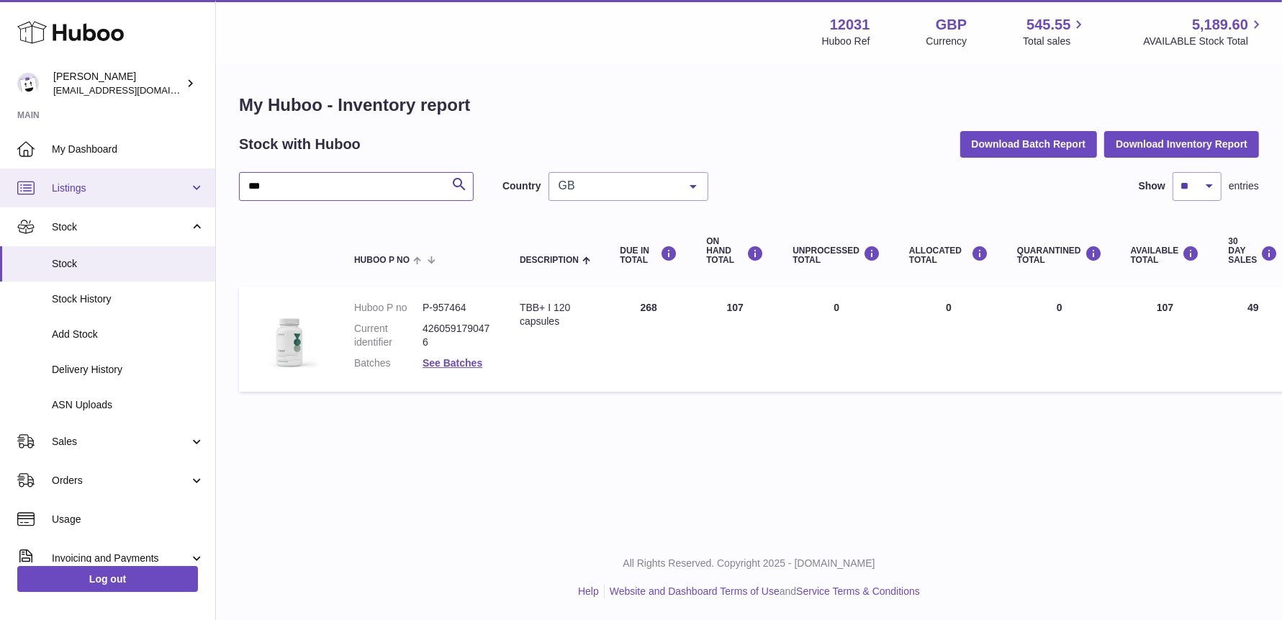
drag, startPoint x: 315, startPoint y: 191, endPoint x: 156, endPoint y: 168, distance: 160.1
click at [156, 168] on div "Huboo Fritzi Nicolaus admin@makewellforyou.com Main My Dashboard Listings Not w…" at bounding box center [641, 310] width 1282 height 620
type input "***"
click at [438, 360] on link "See Batches" at bounding box center [453, 363] width 60 height 12
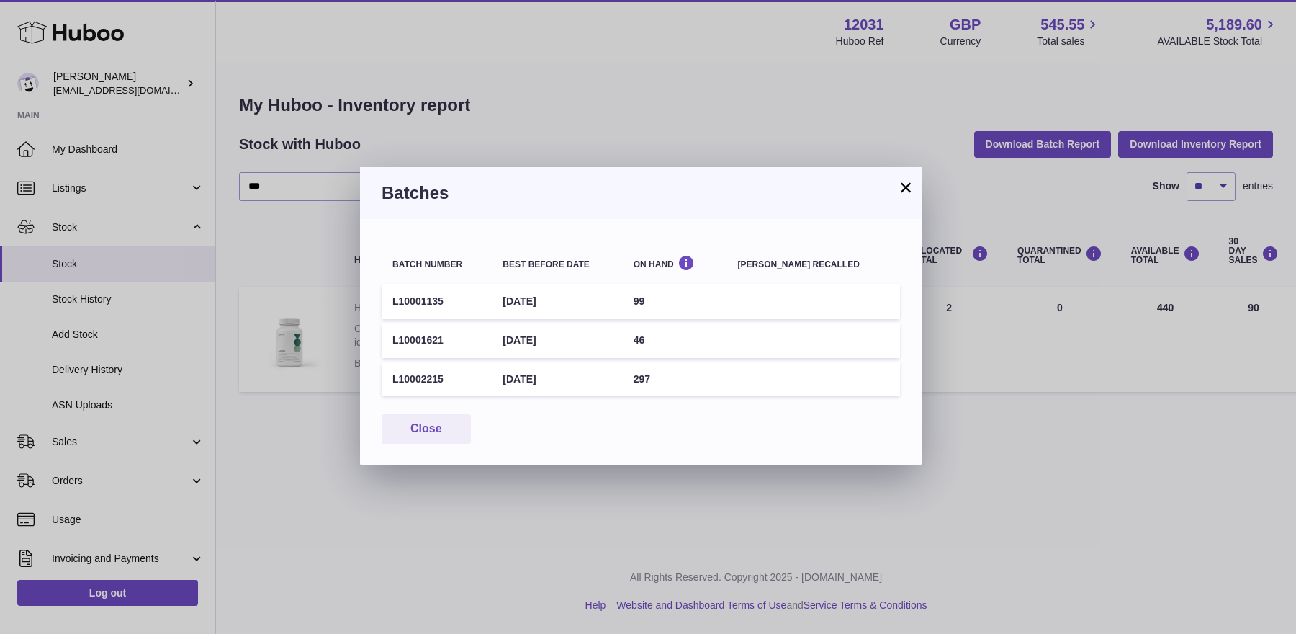
drag, startPoint x: 453, startPoint y: 338, endPoint x: 389, endPoint y: 340, distance: 64.1
click at [389, 340] on td "L10001621" at bounding box center [437, 340] width 110 height 35
drag, startPoint x: 456, startPoint y: 378, endPoint x: 387, endPoint y: 381, distance: 69.2
click at [387, 381] on td "L10002215" at bounding box center [437, 378] width 110 height 35
click at [445, 333] on td "L10001621" at bounding box center [437, 340] width 110 height 35
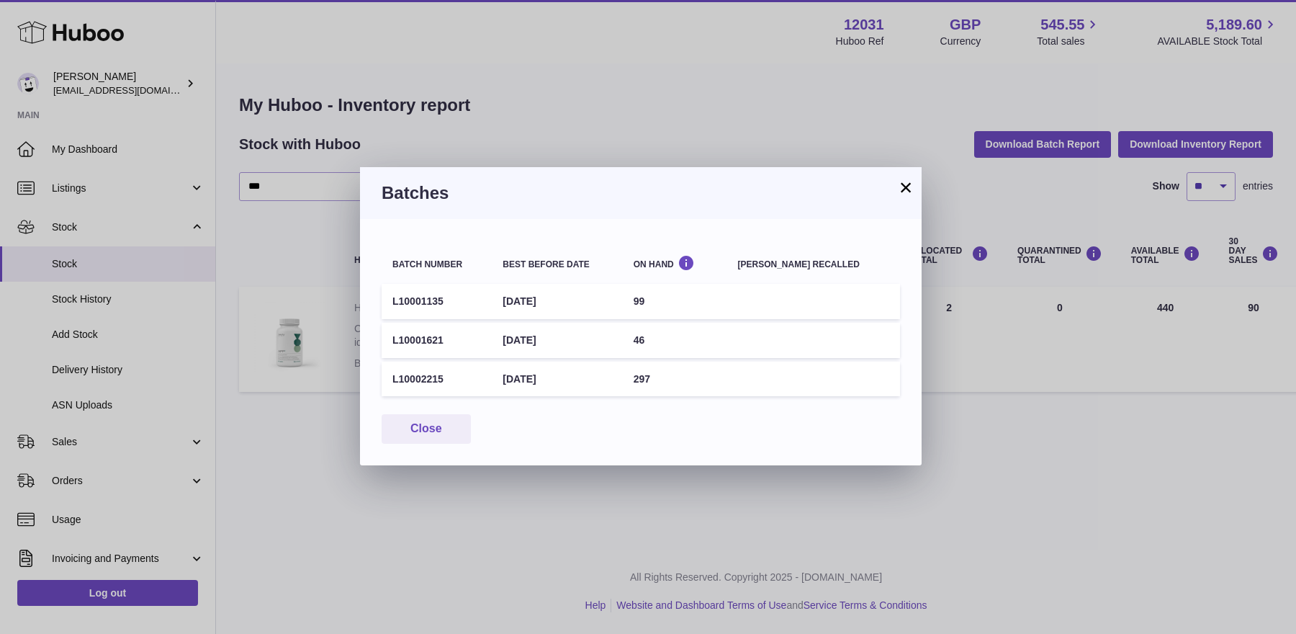
click at [901, 186] on button "×" at bounding box center [905, 187] width 17 height 17
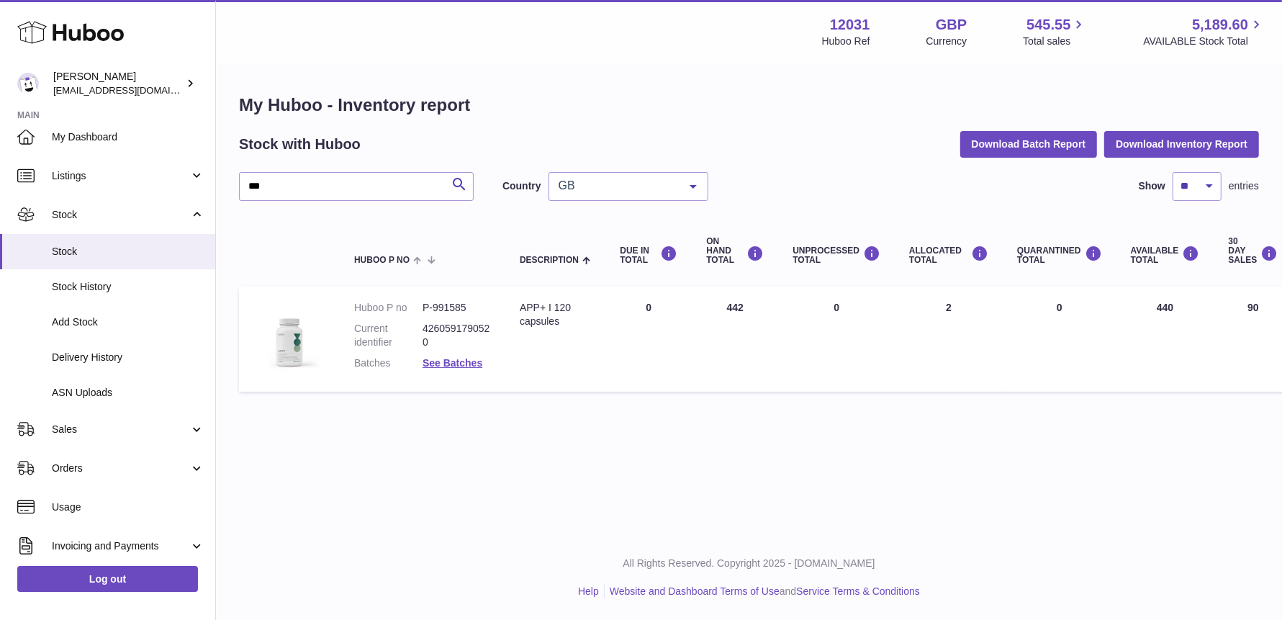
scroll to position [150, 0]
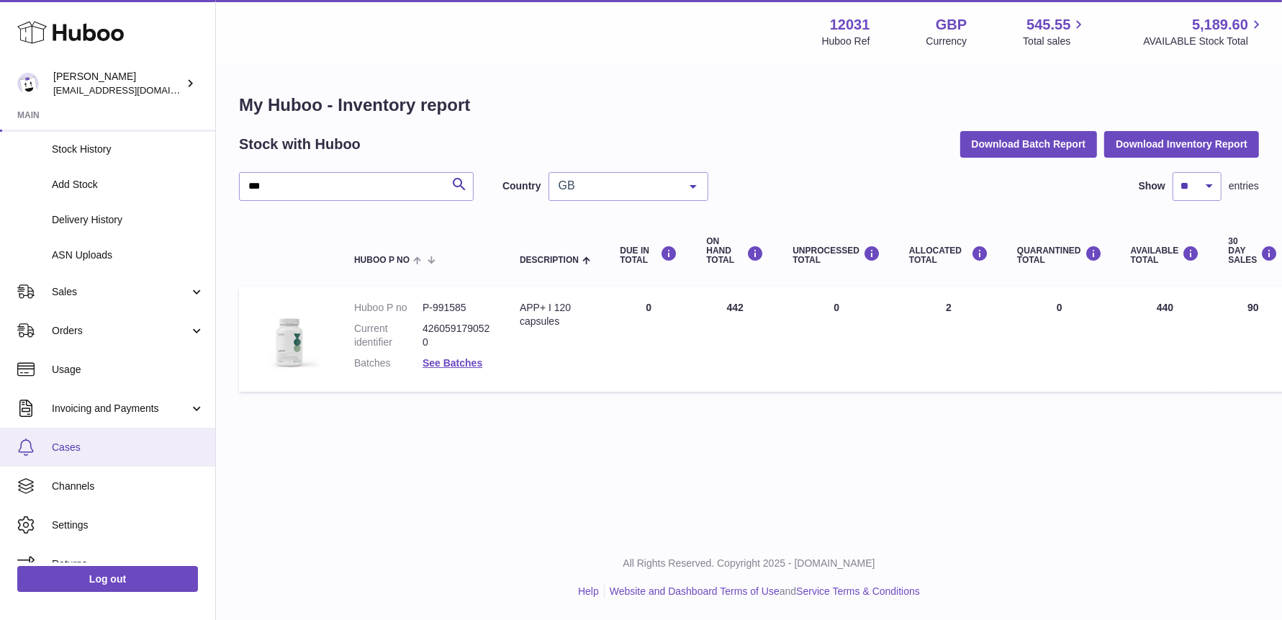
click at [75, 453] on link "Cases" at bounding box center [107, 447] width 215 height 39
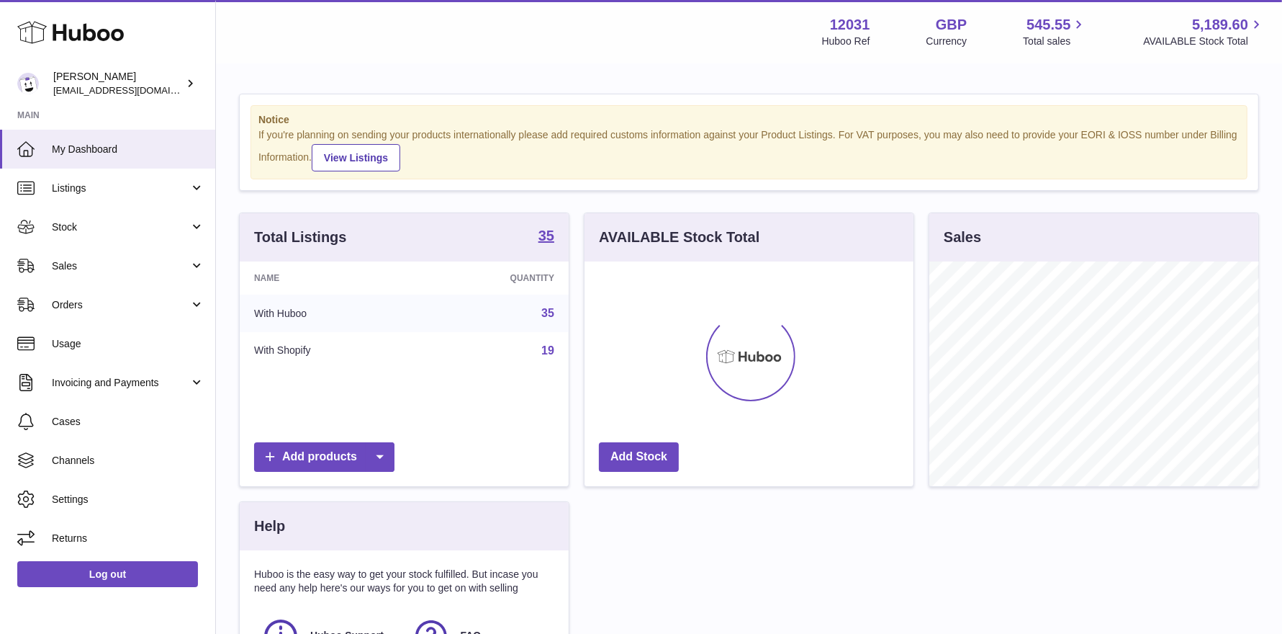
scroll to position [224, 329]
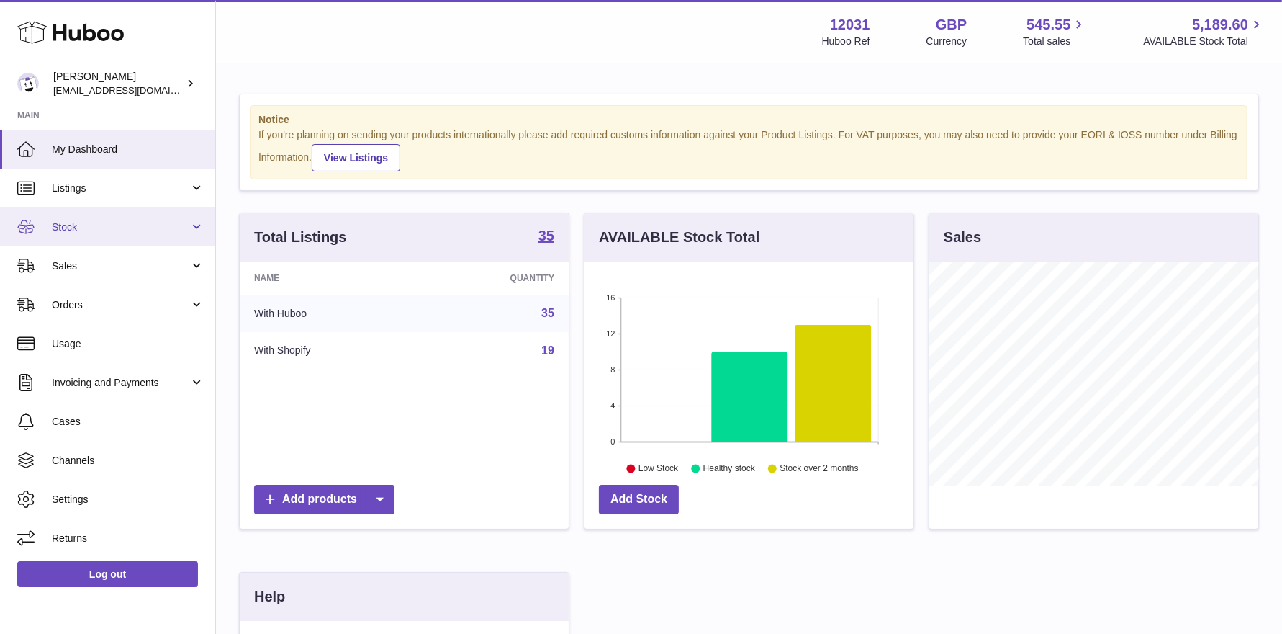
click at [171, 230] on span "Stock" at bounding box center [121, 227] width 138 height 14
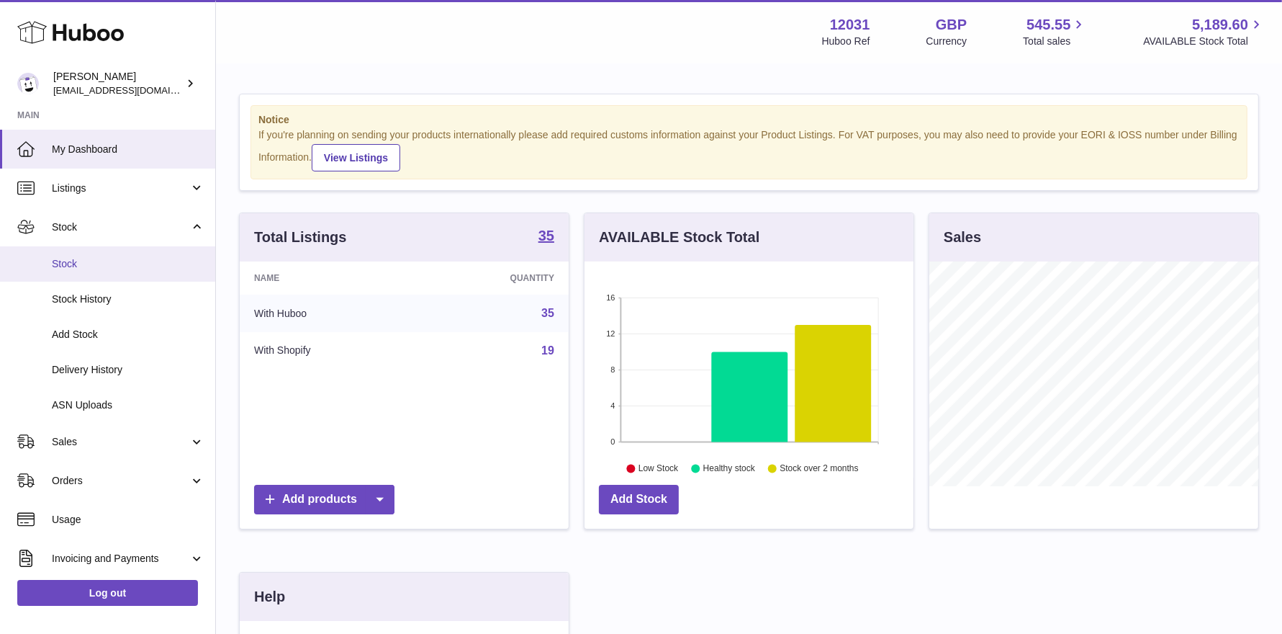
click at [148, 264] on span "Stock" at bounding box center [128, 264] width 153 height 14
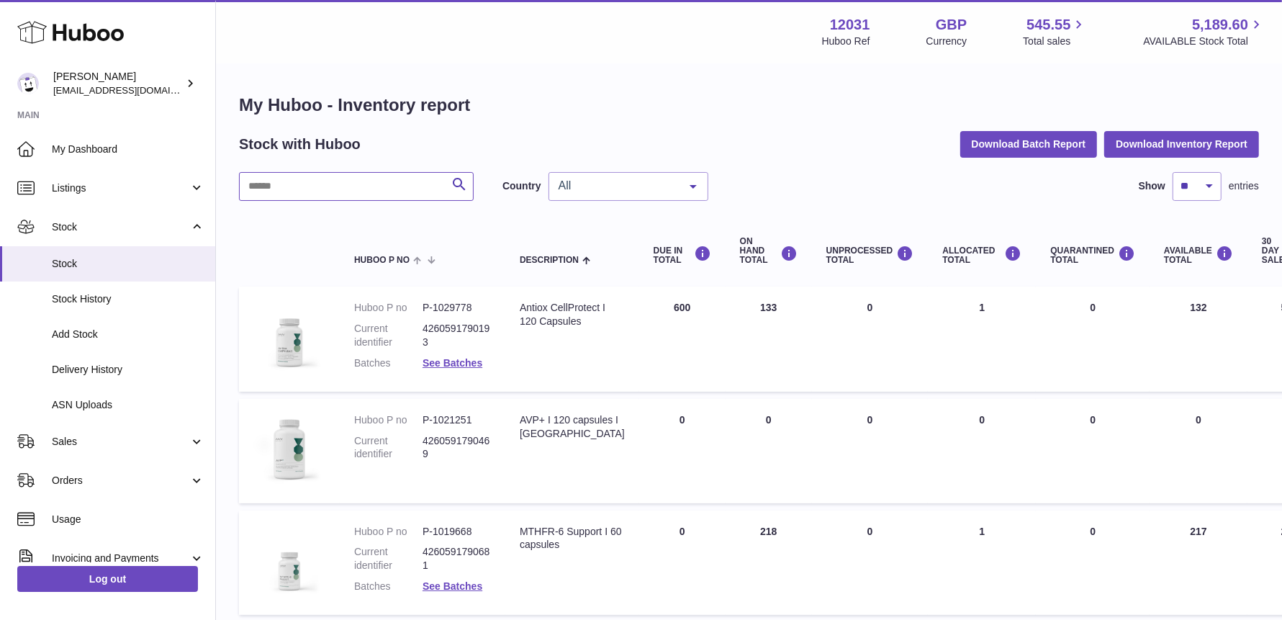
click at [312, 188] on input "text" at bounding box center [356, 186] width 235 height 29
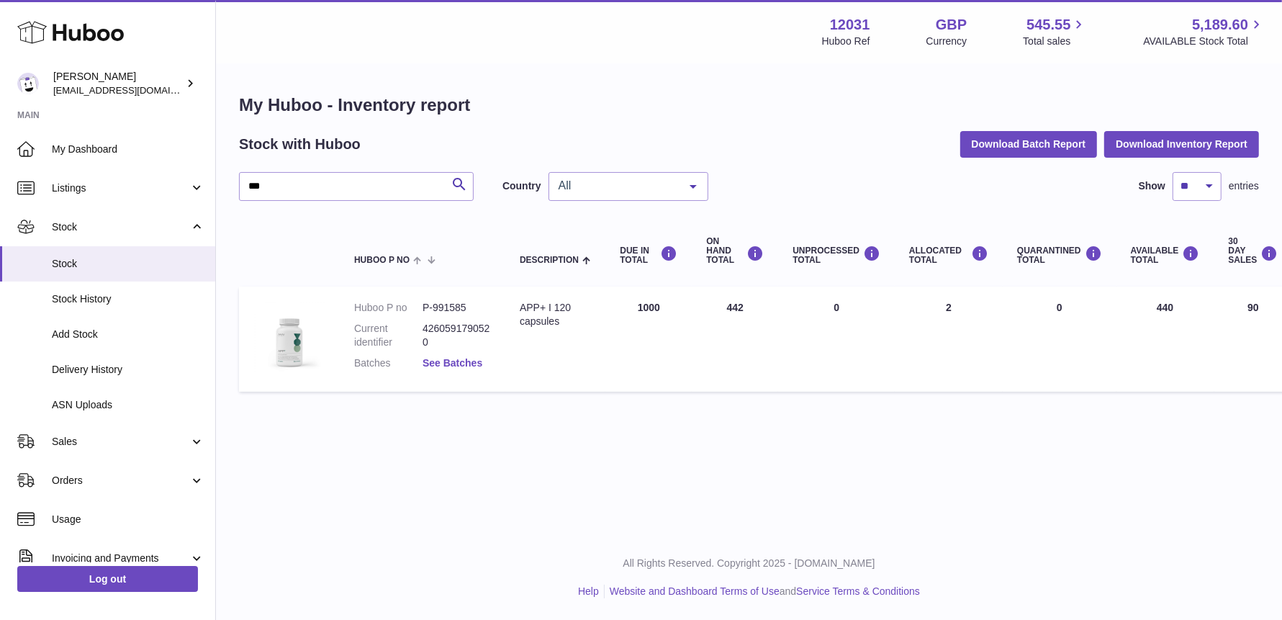
click at [460, 359] on link "See Batches" at bounding box center [453, 363] width 60 height 12
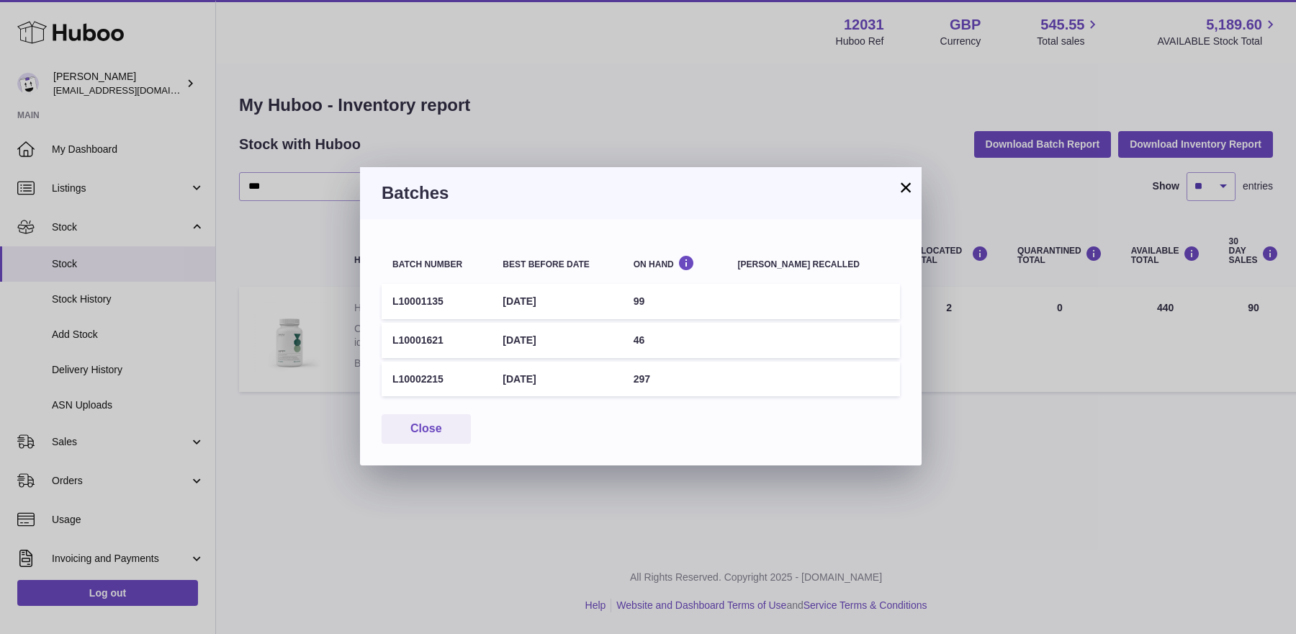
drag, startPoint x: 449, startPoint y: 302, endPoint x: 387, endPoint y: 298, distance: 62.1
click at [387, 297] on td "L10001135" at bounding box center [437, 301] width 110 height 35
copy td "L10001135"
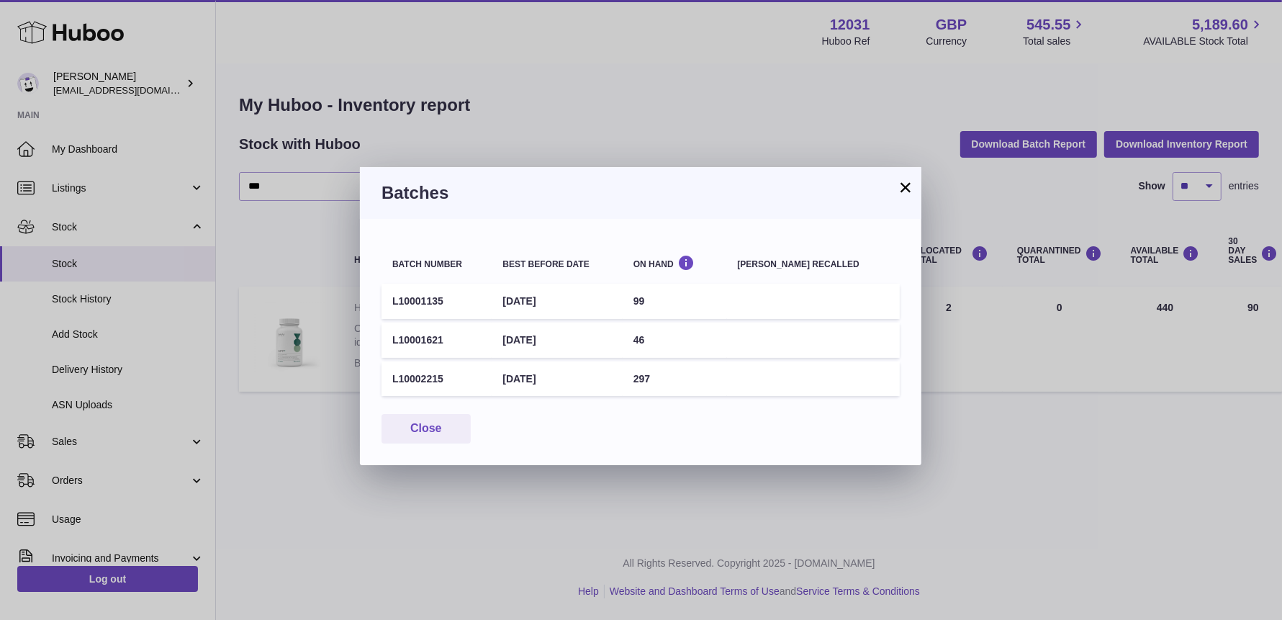
click at [400, 556] on div "× Batches Batch number Best before date On Hand Batch recalled L10001135 29th F…" at bounding box center [641, 310] width 1282 height 620
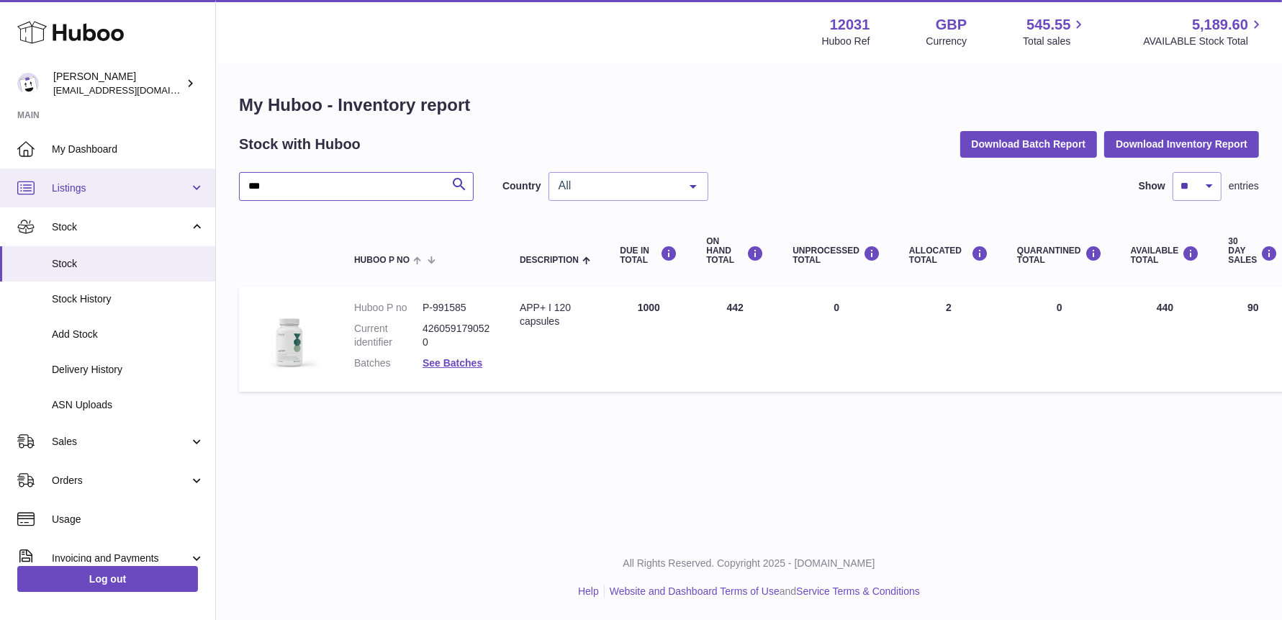
drag, startPoint x: 348, startPoint y: 193, endPoint x: 174, endPoint y: 179, distance: 174.1
click at [174, 179] on div "Huboo Fritzi Nicolaus admin@makewellforyou.com Main My Dashboard Listings Not w…" at bounding box center [641, 310] width 1282 height 620
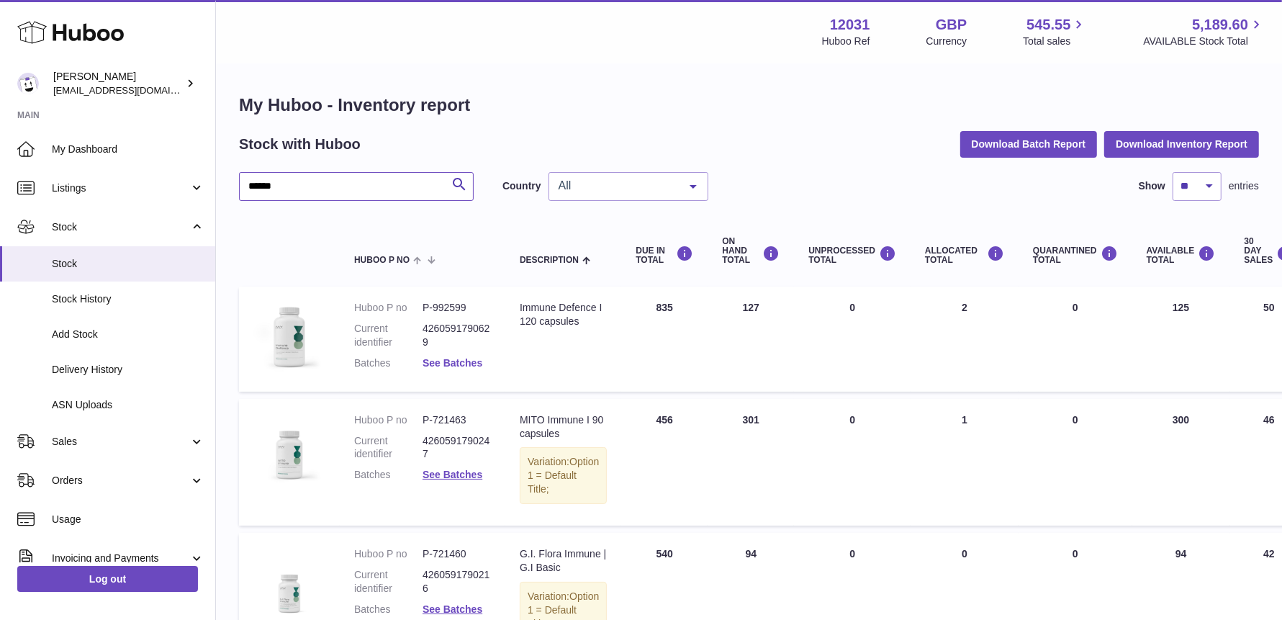
type input "******"
click at [452, 366] on link "See Batches" at bounding box center [453, 363] width 60 height 12
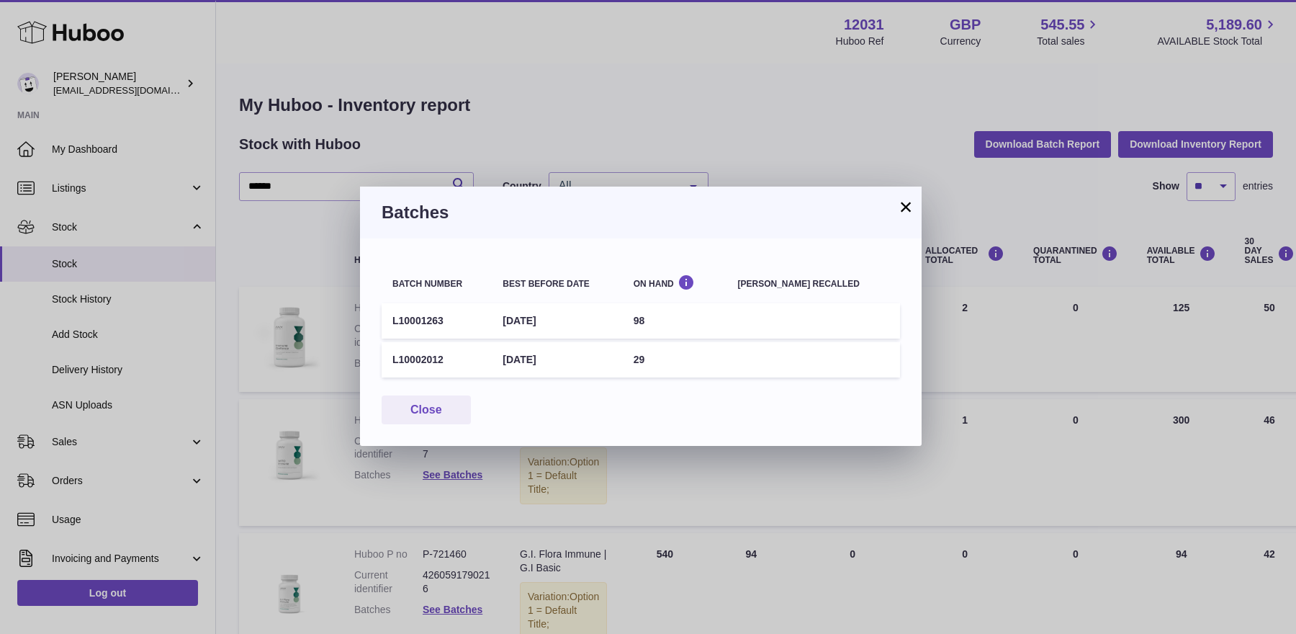
drag, startPoint x: 446, startPoint y: 323, endPoint x: 394, endPoint y: 318, distance: 52.7
click at [394, 318] on td "L10001263" at bounding box center [437, 320] width 110 height 35
copy td "L10001263"
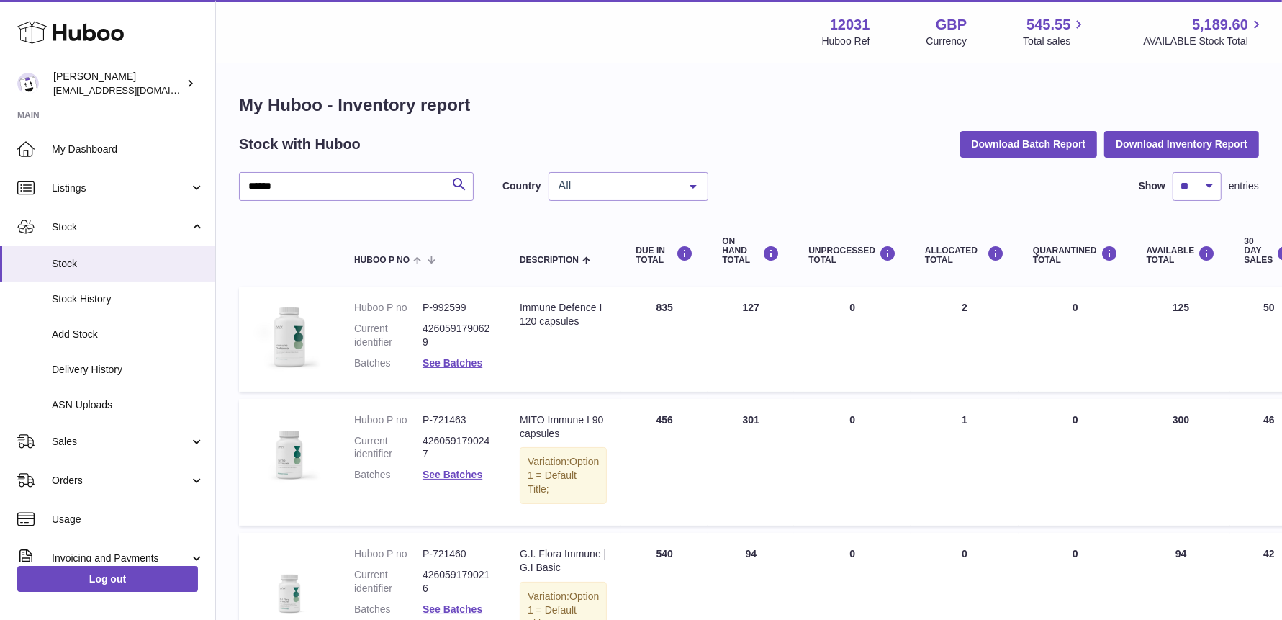
click at [277, 215] on div "× Batches Batch number Best before date On Hand Batch recalled L10001263 31st J…" at bounding box center [641, 310] width 1282 height 620
click at [113, 374] on span "Delivery History" at bounding box center [128, 370] width 153 height 14
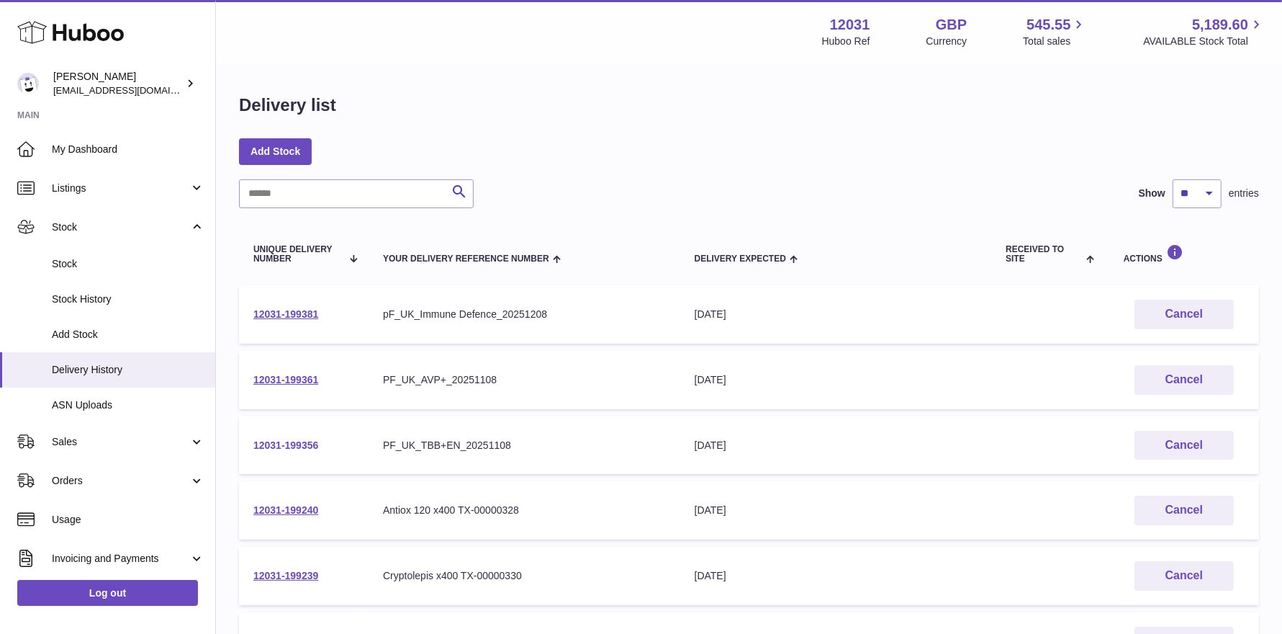
click at [298, 441] on link "12031-199356" at bounding box center [285, 445] width 65 height 12
click at [301, 390] on td "12031-199361" at bounding box center [304, 380] width 130 height 58
click at [300, 374] on link "12031-199361" at bounding box center [285, 380] width 65 height 12
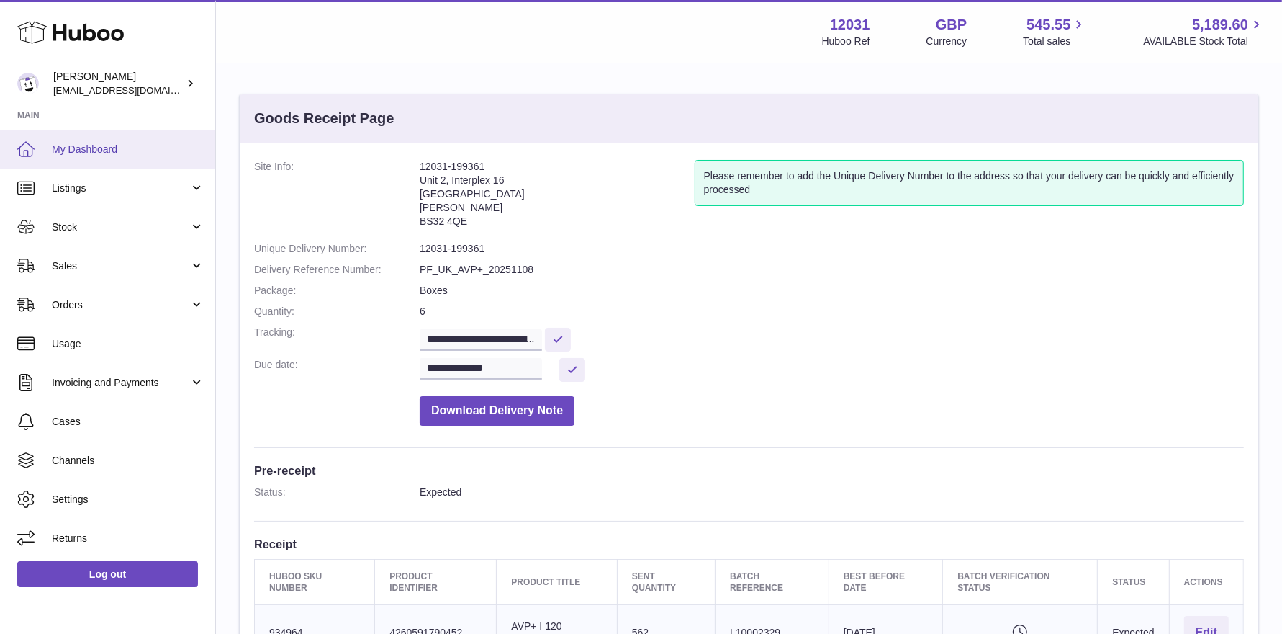
click at [107, 152] on span "My Dashboard" at bounding box center [128, 150] width 153 height 14
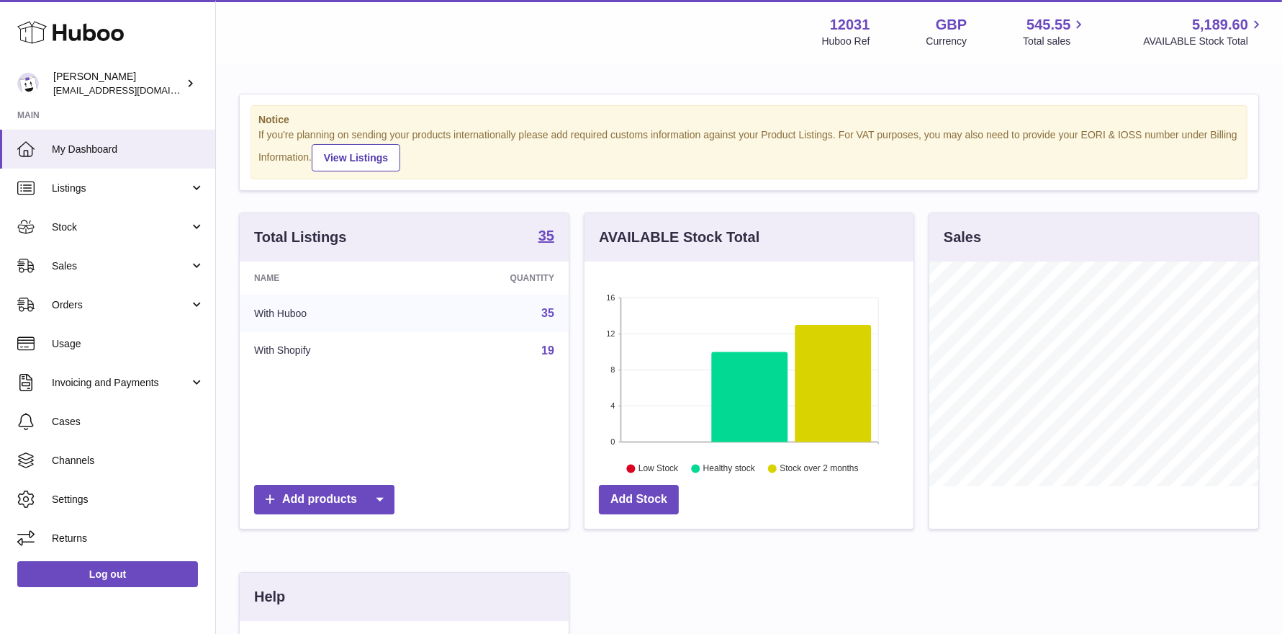
scroll to position [224, 329]
click at [71, 217] on link "Stock" at bounding box center [107, 226] width 215 height 39
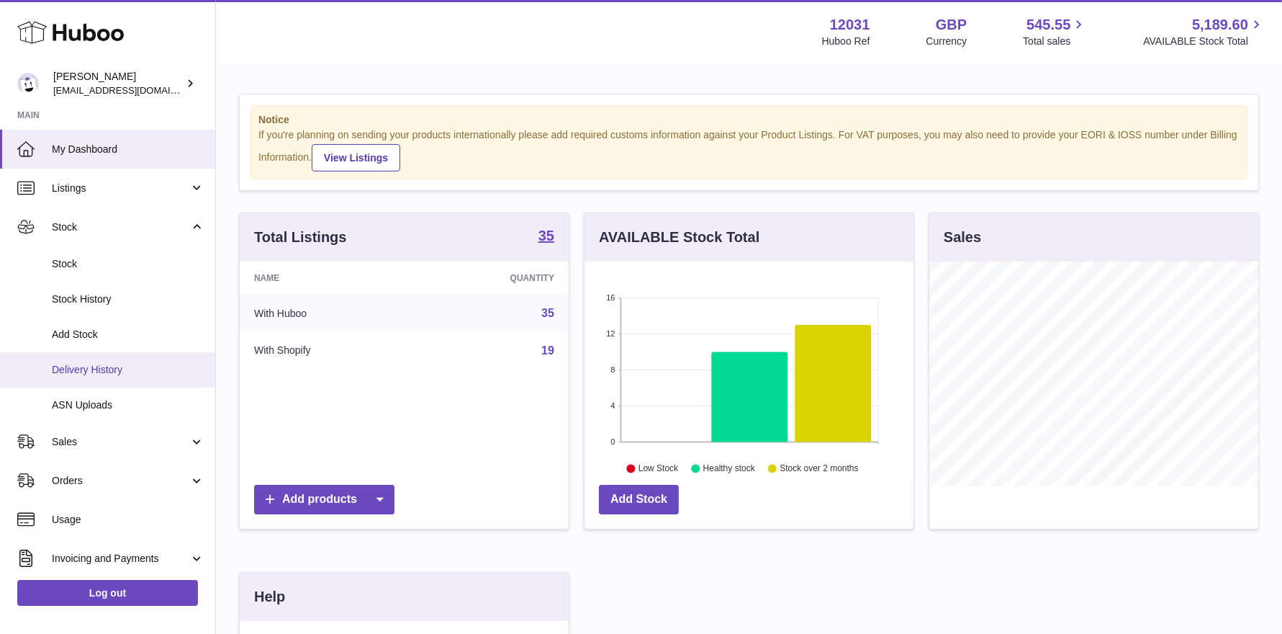
click at [96, 372] on span "Delivery History" at bounding box center [128, 370] width 153 height 14
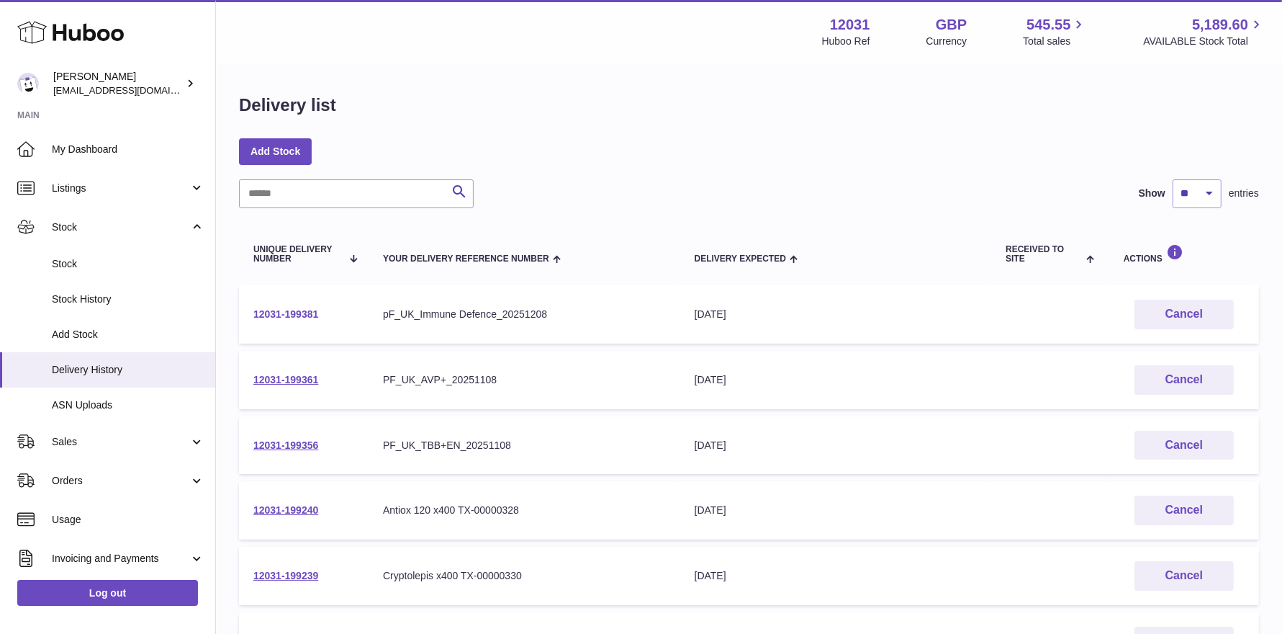
click at [264, 314] on link "12031-199381" at bounding box center [285, 314] width 65 height 12
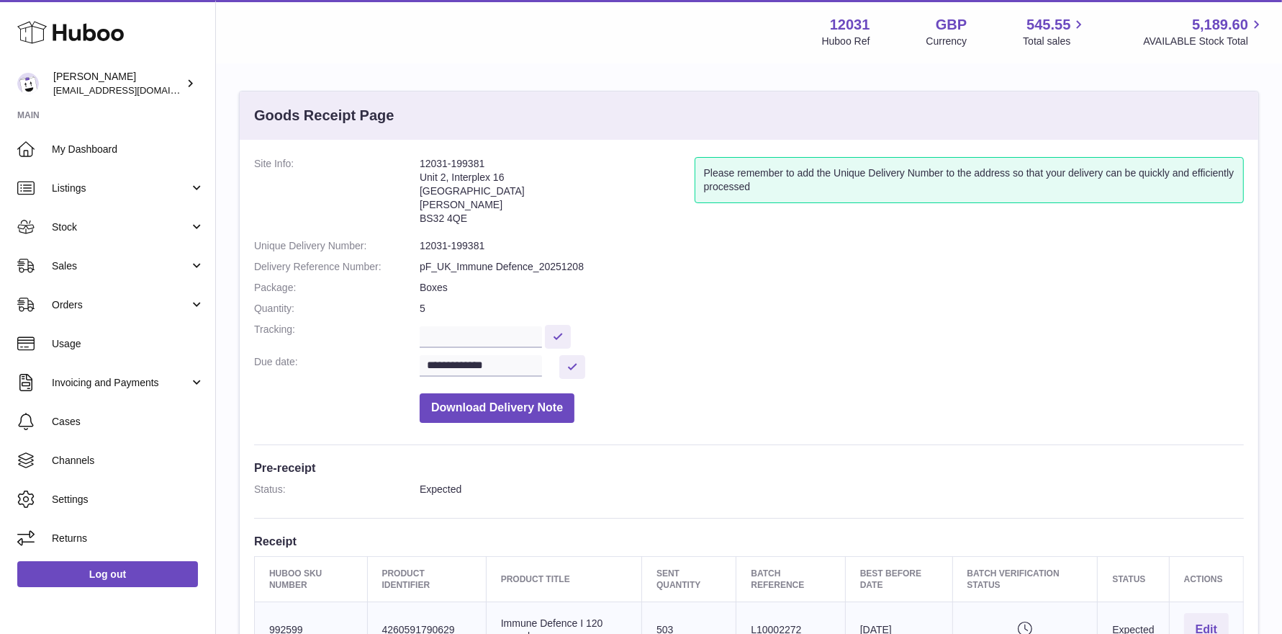
scroll to position [4, 0]
click at [500, 336] on input "text" at bounding box center [481, 336] width 122 height 22
paste input "**********"
click at [474, 337] on input "**********" at bounding box center [483, 336] width 127 height 22
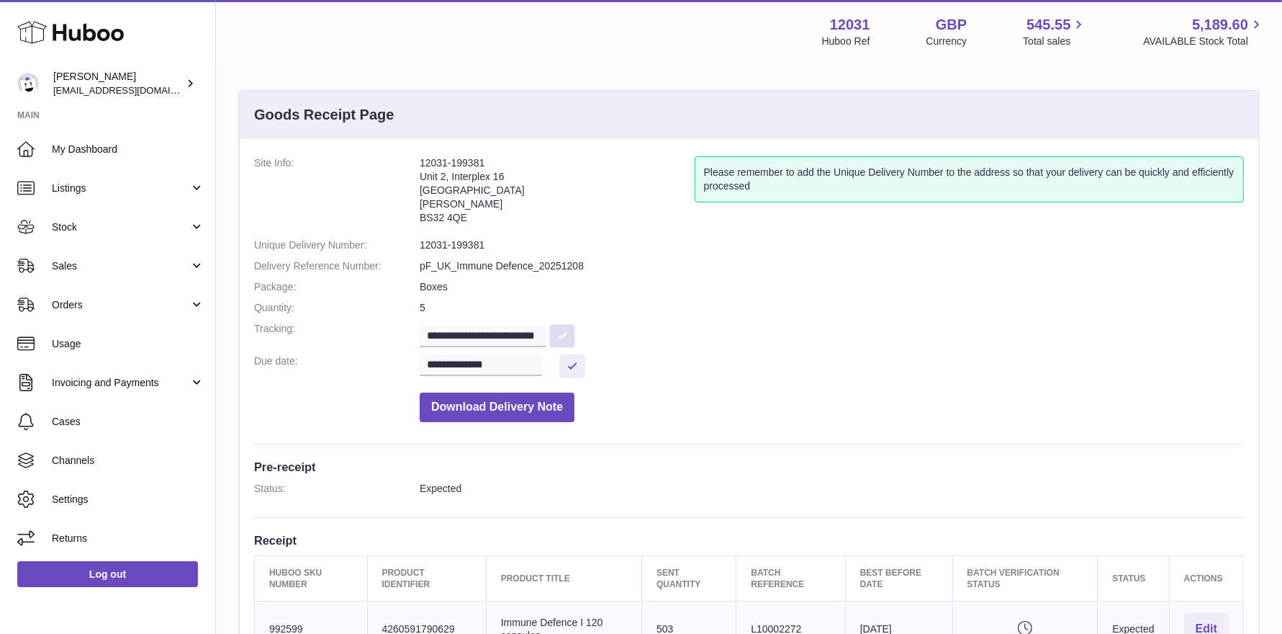
click at [568, 329] on button at bounding box center [562, 336] width 26 height 24
drag, startPoint x: 419, startPoint y: 175, endPoint x: 533, endPoint y: 175, distance: 113.8
click at [533, 175] on address "12031-199381 Unit 2, Interplex 16 Ash Ridge Road Bradley Stoke BS32 4QE" at bounding box center [557, 193] width 275 height 75
drag, startPoint x: 420, startPoint y: 192, endPoint x: 505, endPoint y: 187, distance: 85.8
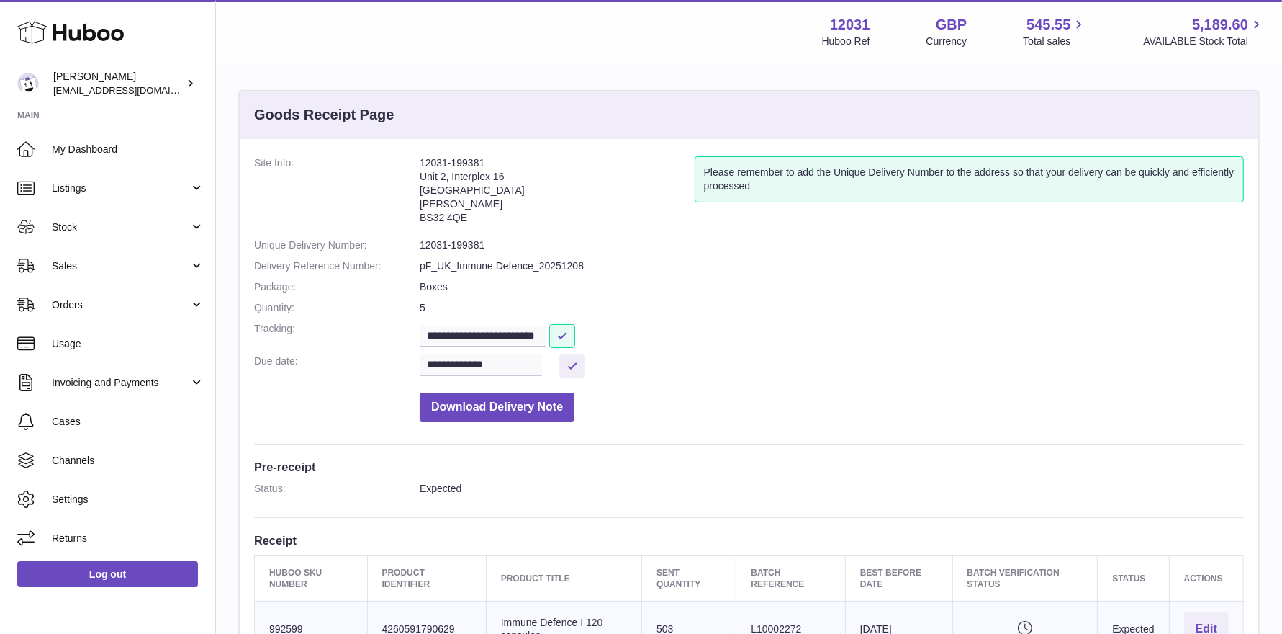
click at [505, 187] on address "12031-199381 Unit 2, Interplex 16 Ash Ridge Road Bradley Stoke BS32 4QE" at bounding box center [557, 193] width 275 height 75
drag, startPoint x: 418, startPoint y: 203, endPoint x: 502, endPoint y: 203, distance: 83.5
click at [502, 203] on dl "**********" at bounding box center [749, 292] width 990 height 273
click at [510, 335] on input "**********" at bounding box center [483, 336] width 127 height 22
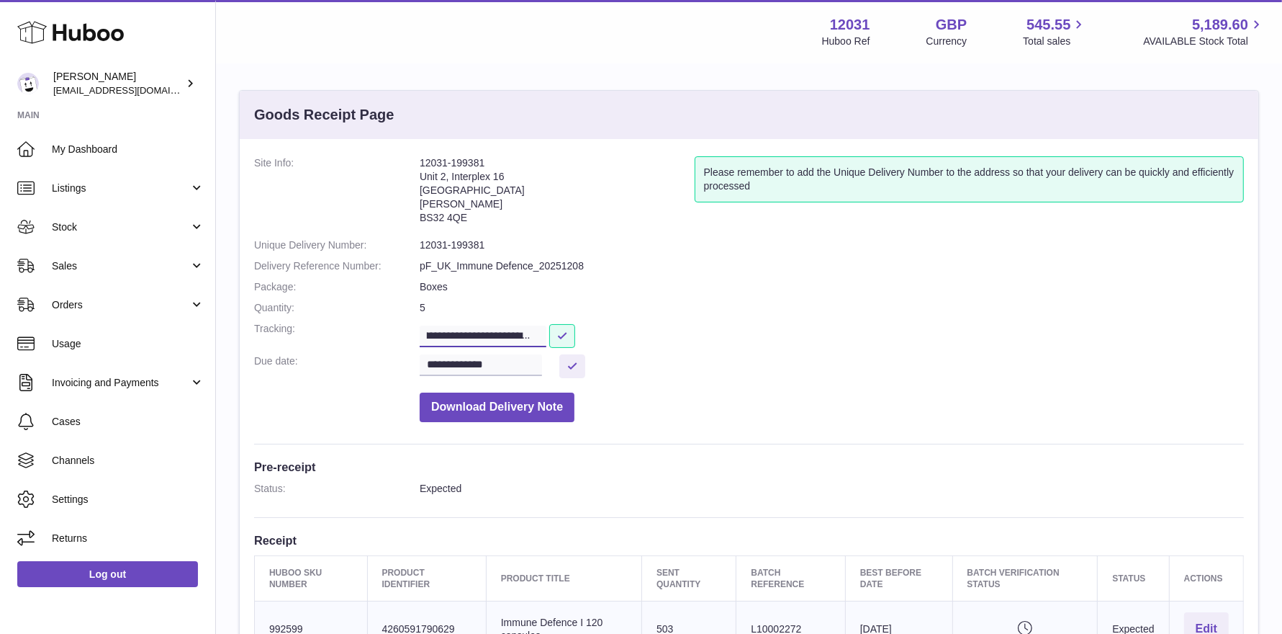
paste input "**********"
click at [474, 336] on input "**********" at bounding box center [483, 336] width 127 height 22
type input "**********"
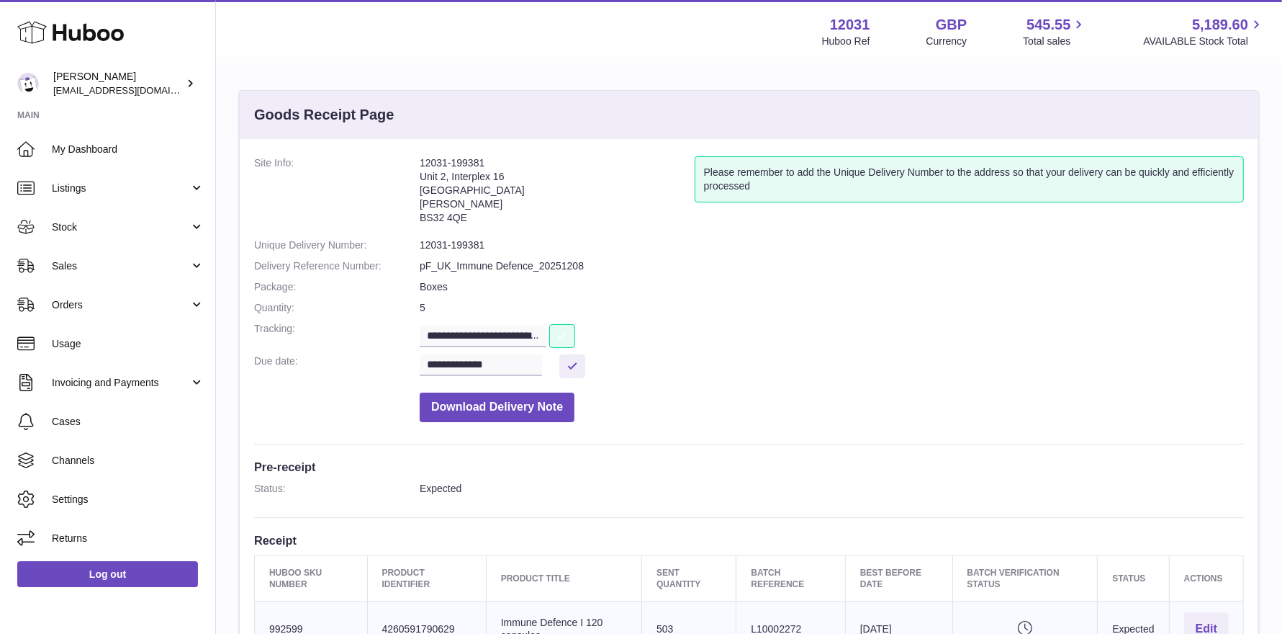
click at [566, 335] on button at bounding box center [562, 336] width 26 height 24
click at [467, 335] on input "**********" at bounding box center [483, 336] width 127 height 22
drag, startPoint x: 425, startPoint y: 331, endPoint x: 782, endPoint y: 361, distance: 358.3
click at [782, 361] on dl "**********" at bounding box center [749, 292] width 990 height 273
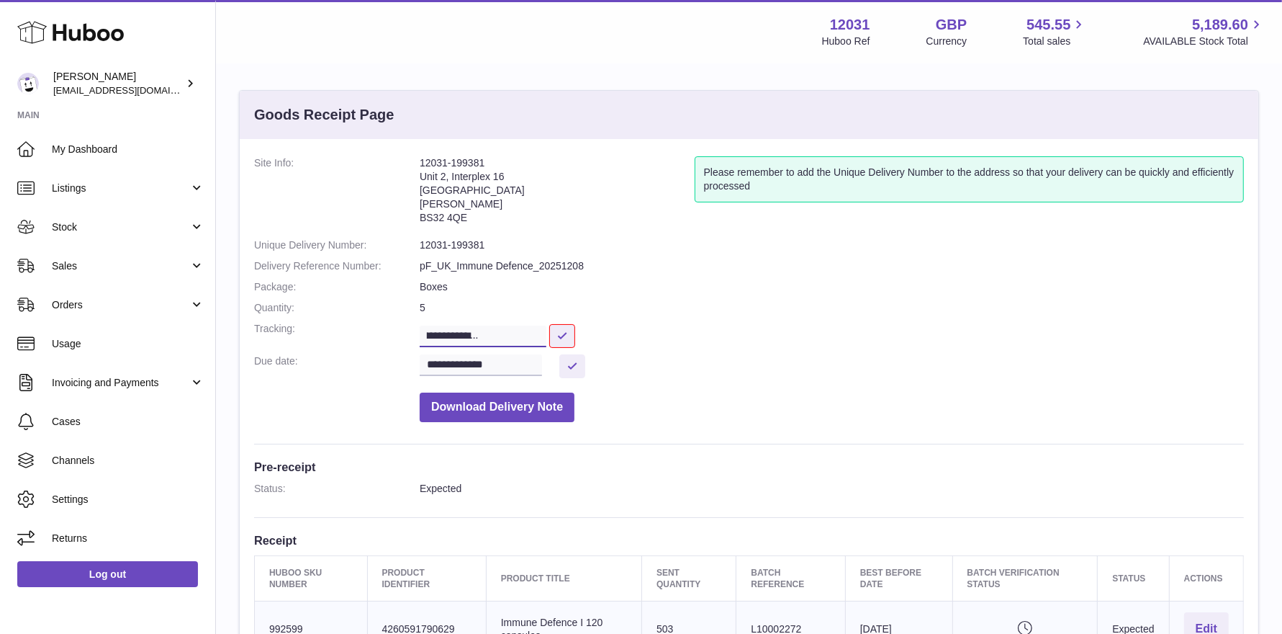
scroll to position [0, 0]
click at [83, 197] on link "Listings" at bounding box center [107, 187] width 215 height 39
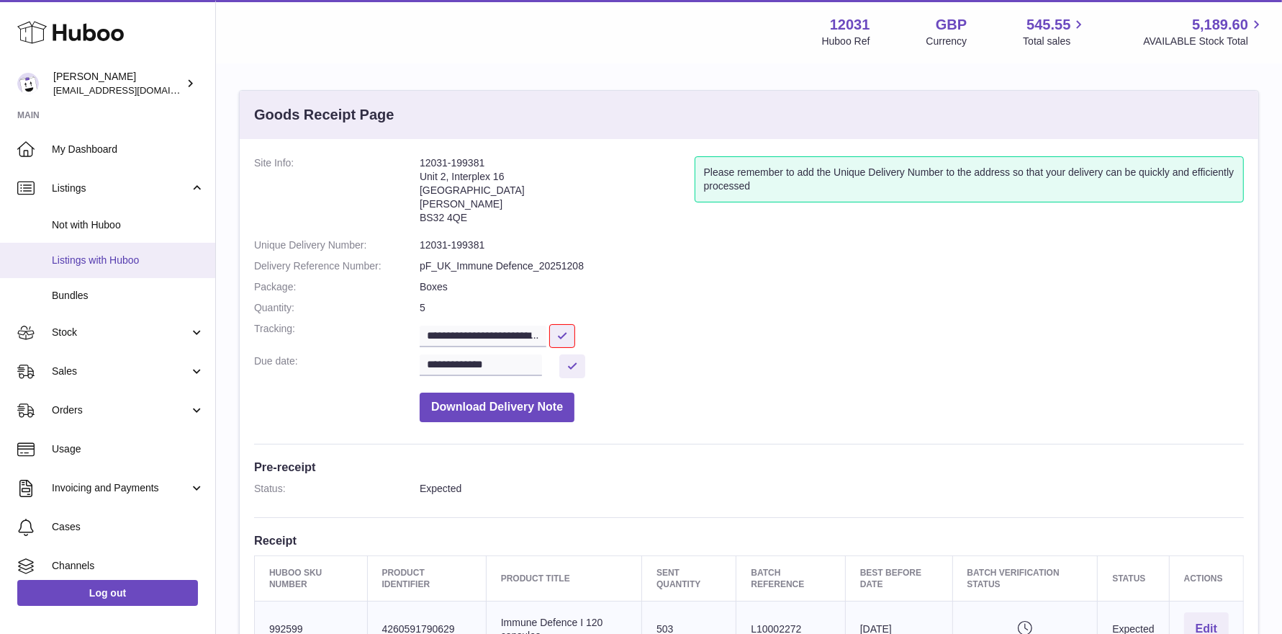
click at [82, 263] on span "Listings with Huboo" at bounding box center [128, 260] width 153 height 14
